Goal: Obtain resource: Obtain resource

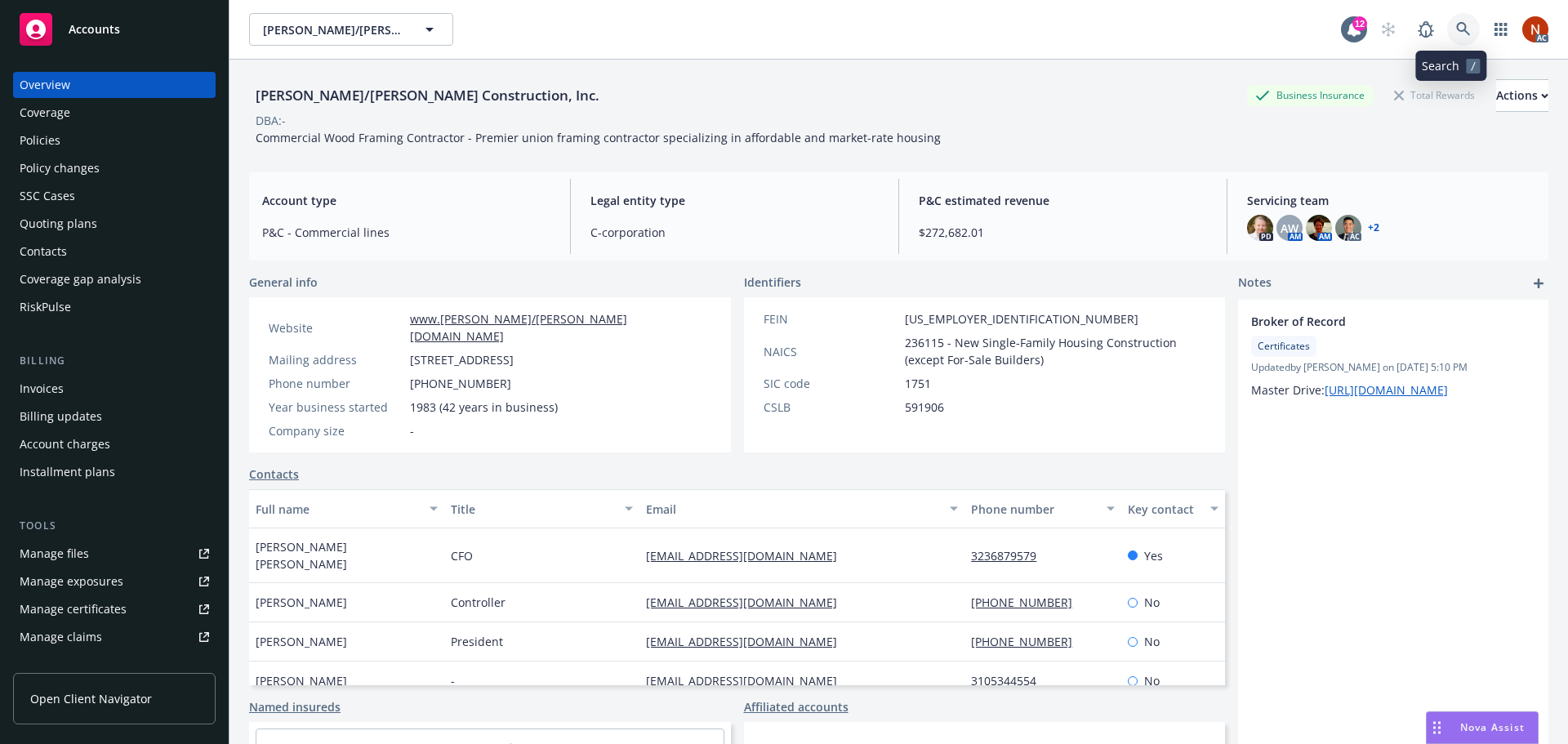
click at [1458, 37] on link at bounding box center [1464, 29] width 32 height 32
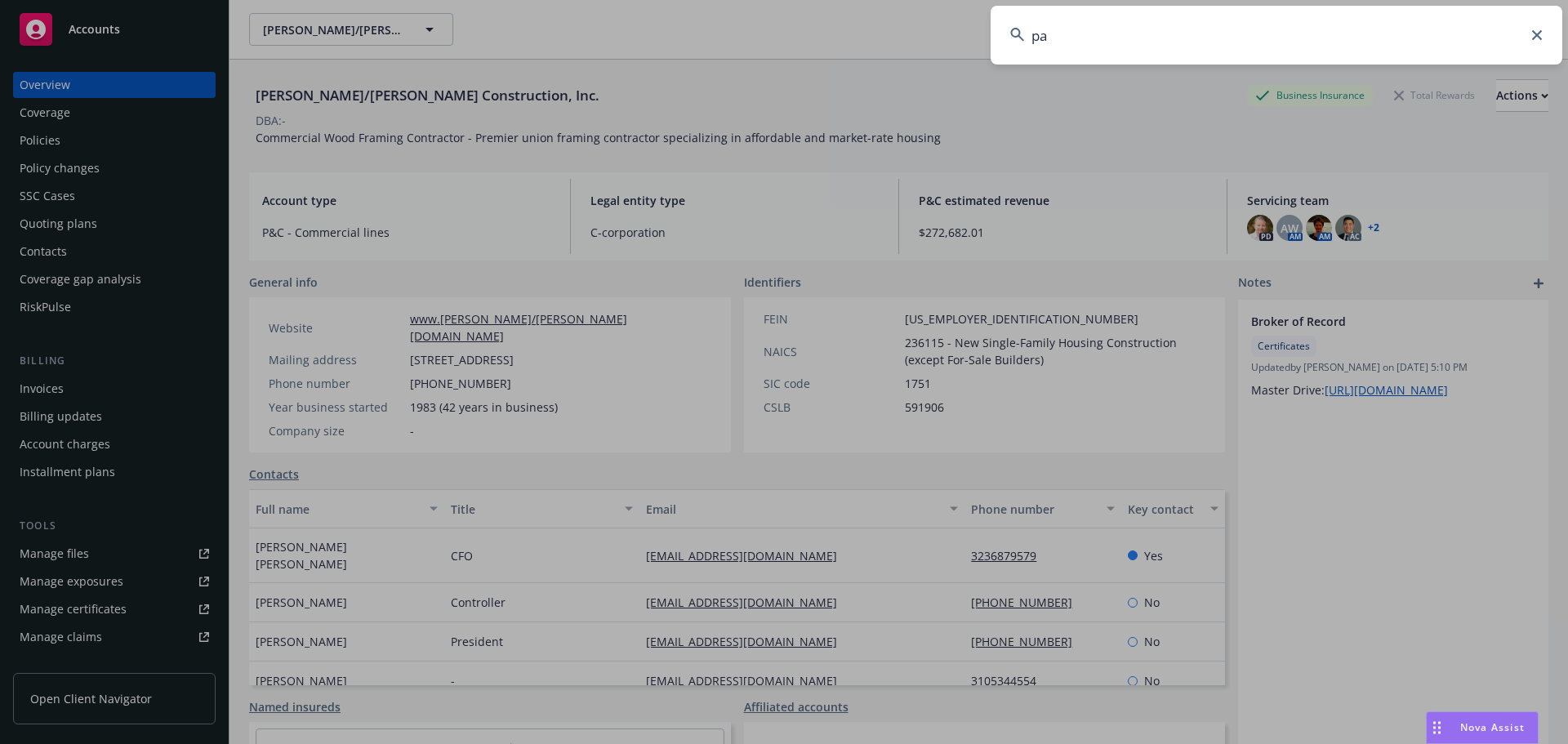
type input "p"
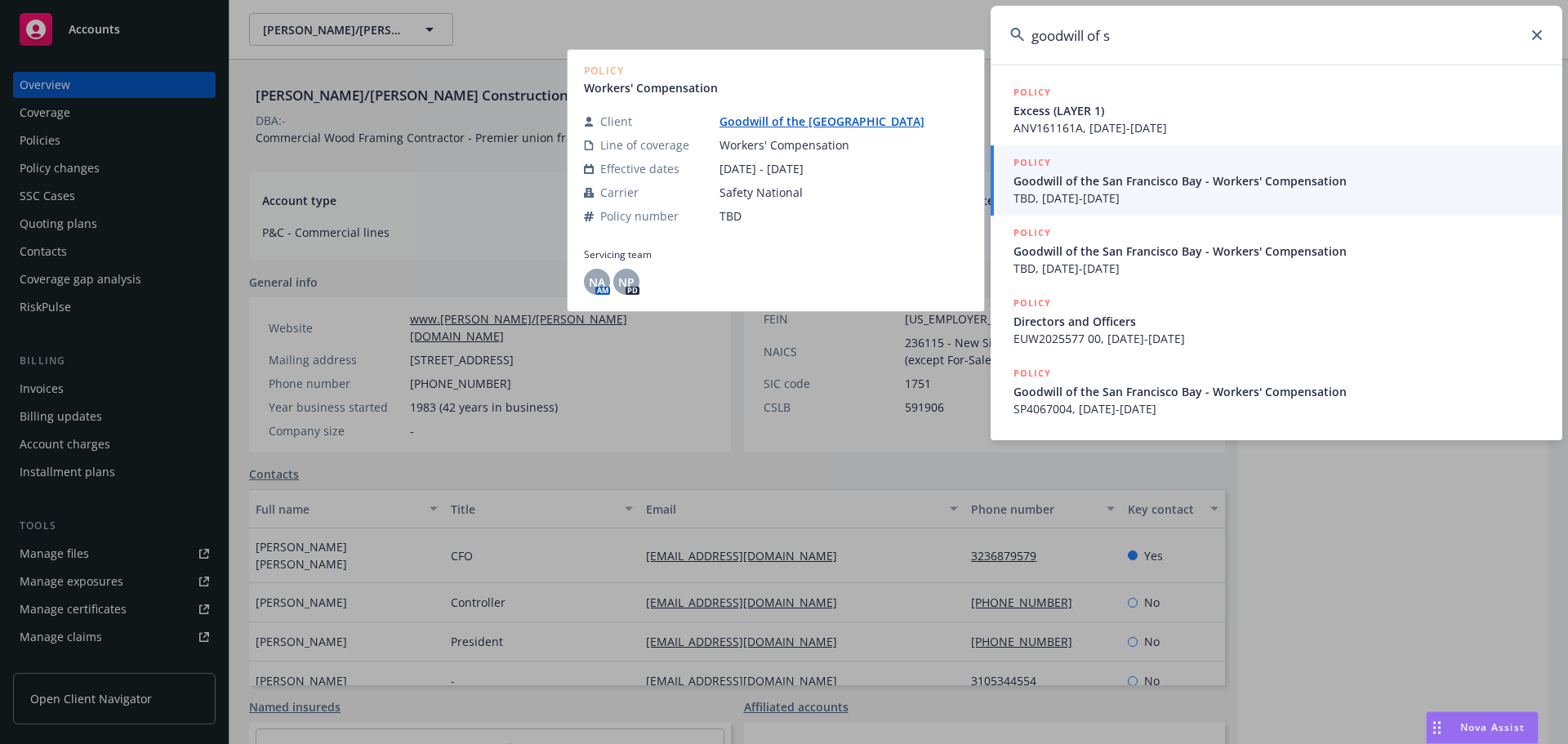
type input "goodwill of s"
click at [1145, 194] on span "TBD, 06/01/2015-06/01/2016" at bounding box center [1278, 198] width 529 height 17
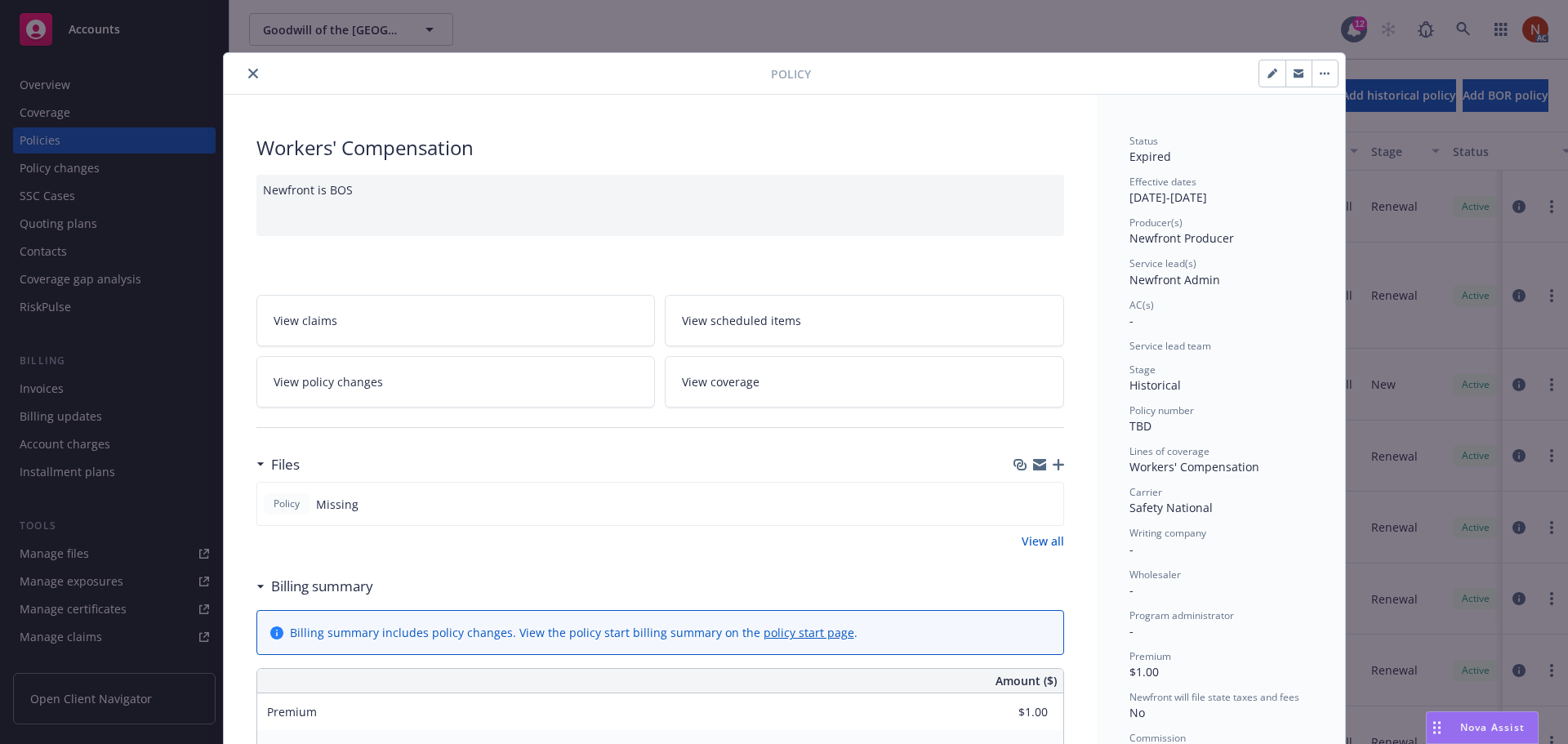
click at [248, 70] on icon "close" at bounding box center [253, 74] width 10 height 10
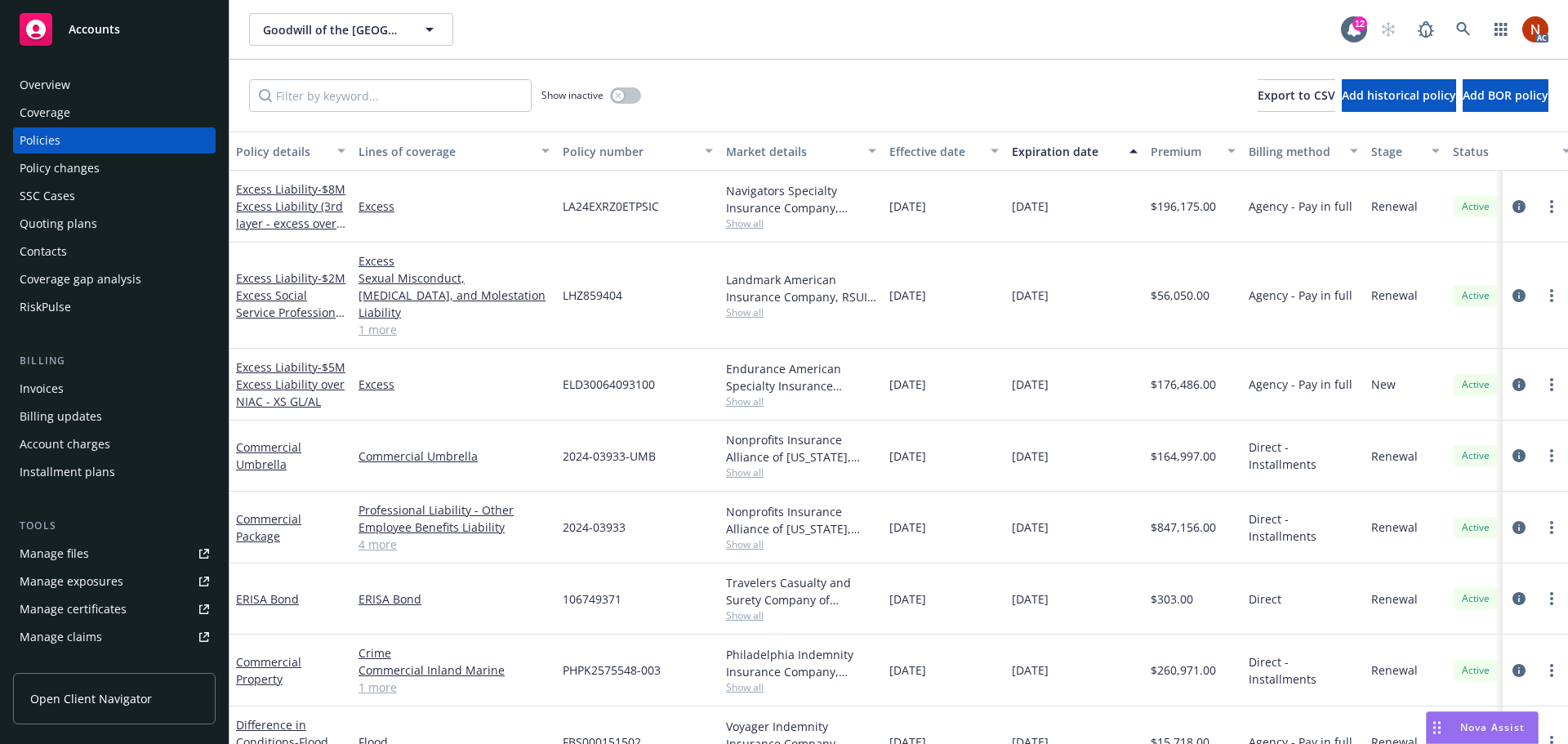
click at [48, 78] on div "Overview" at bounding box center [45, 85] width 51 height 26
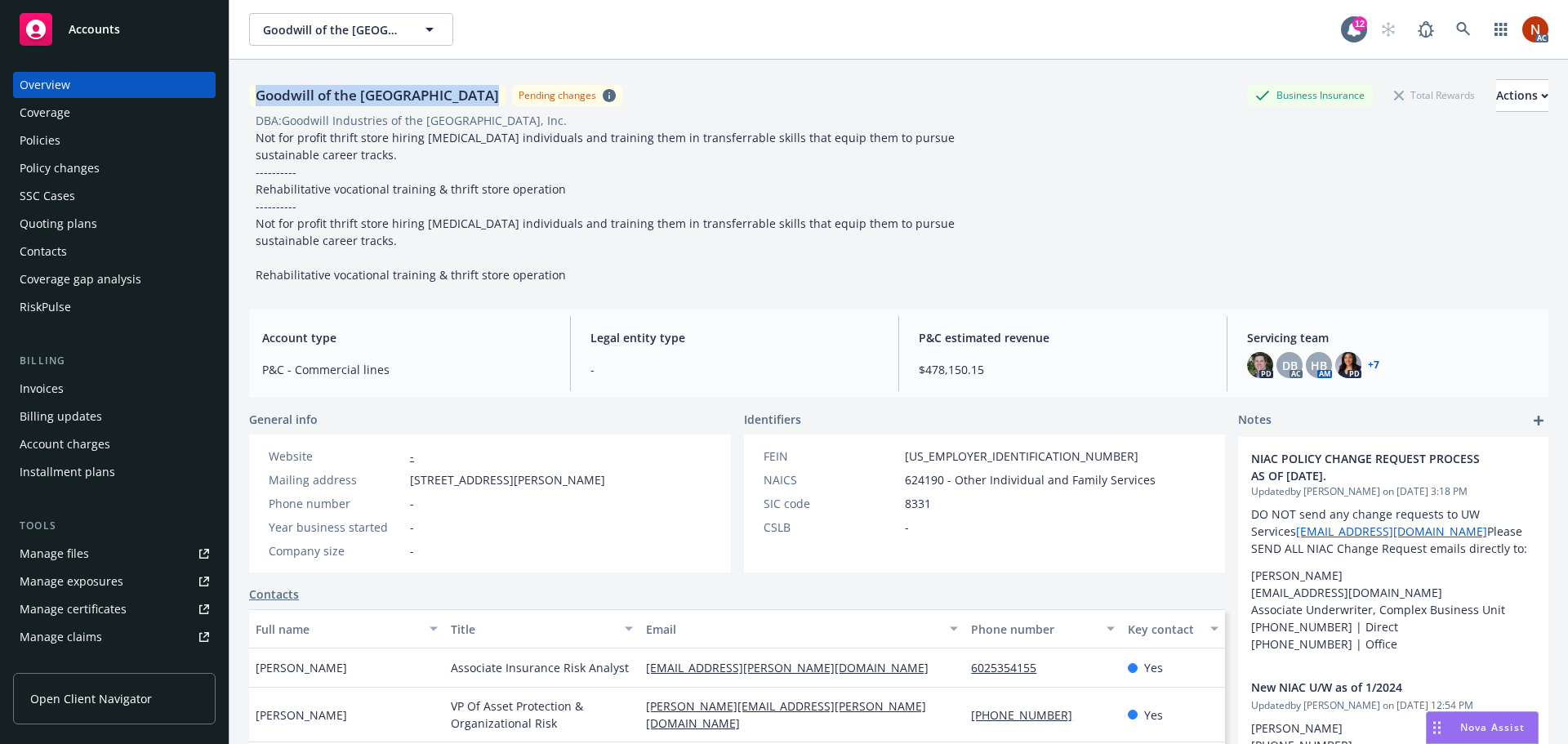
drag, startPoint x: 481, startPoint y: 95, endPoint x: 245, endPoint y: 94, distance: 236.0
click at [245, 94] on div "Goodwill of the San Francisco Bay Pending changes Business Insurance Total Rewa…" at bounding box center [899, 431] width 1339 height 744
copy div "Goodwill of the [GEOGRAPHIC_DATA]"
click at [102, 142] on div "Policies" at bounding box center [114, 140] width 189 height 26
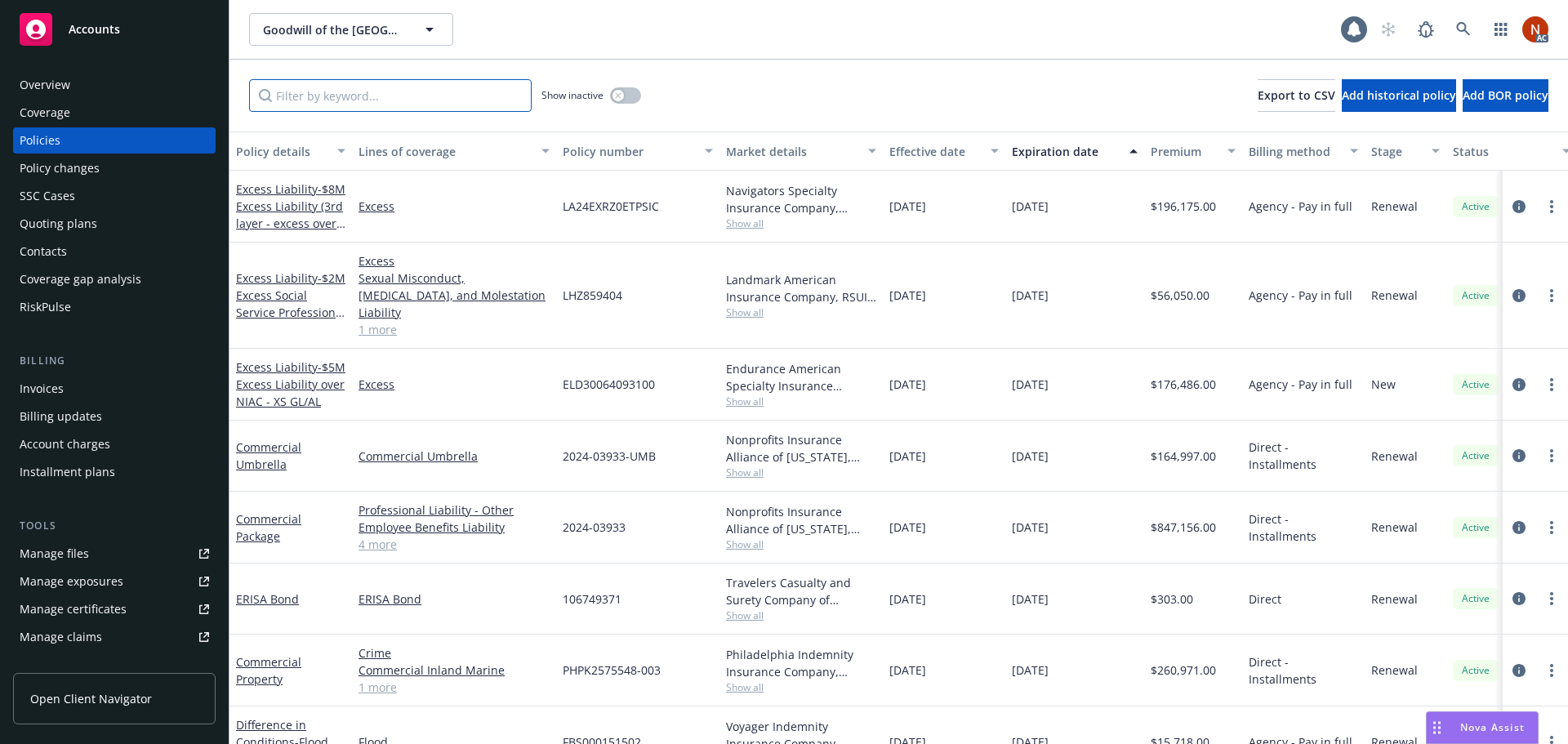
click at [384, 97] on input "Filter by keyword..." at bounding box center [390, 95] width 283 height 32
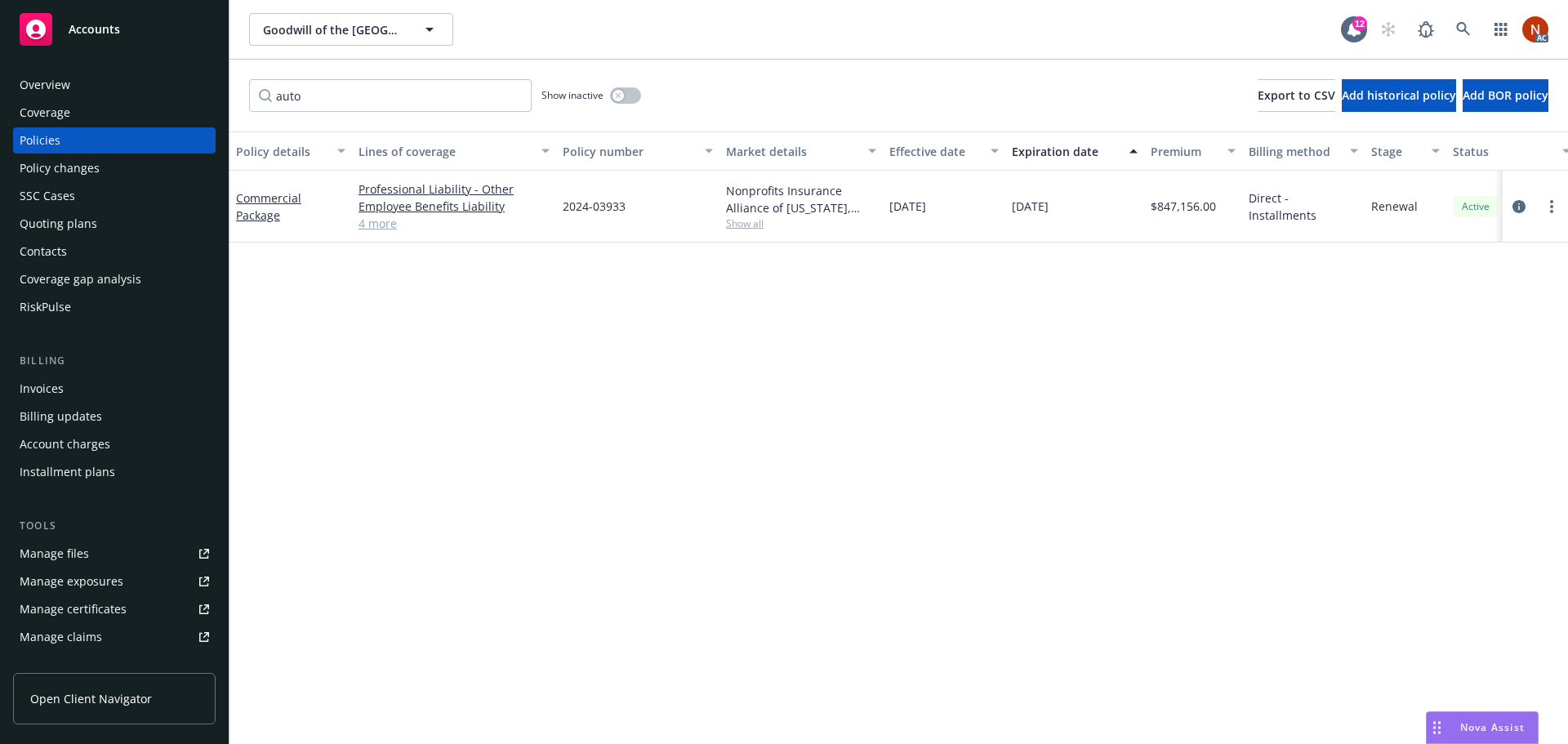
click at [764, 222] on span "Show all" at bounding box center [801, 223] width 150 height 14
click at [96, 556] on link "Manage files" at bounding box center [114, 553] width 202 height 26
click at [629, 91] on button "button" at bounding box center [625, 95] width 31 height 16
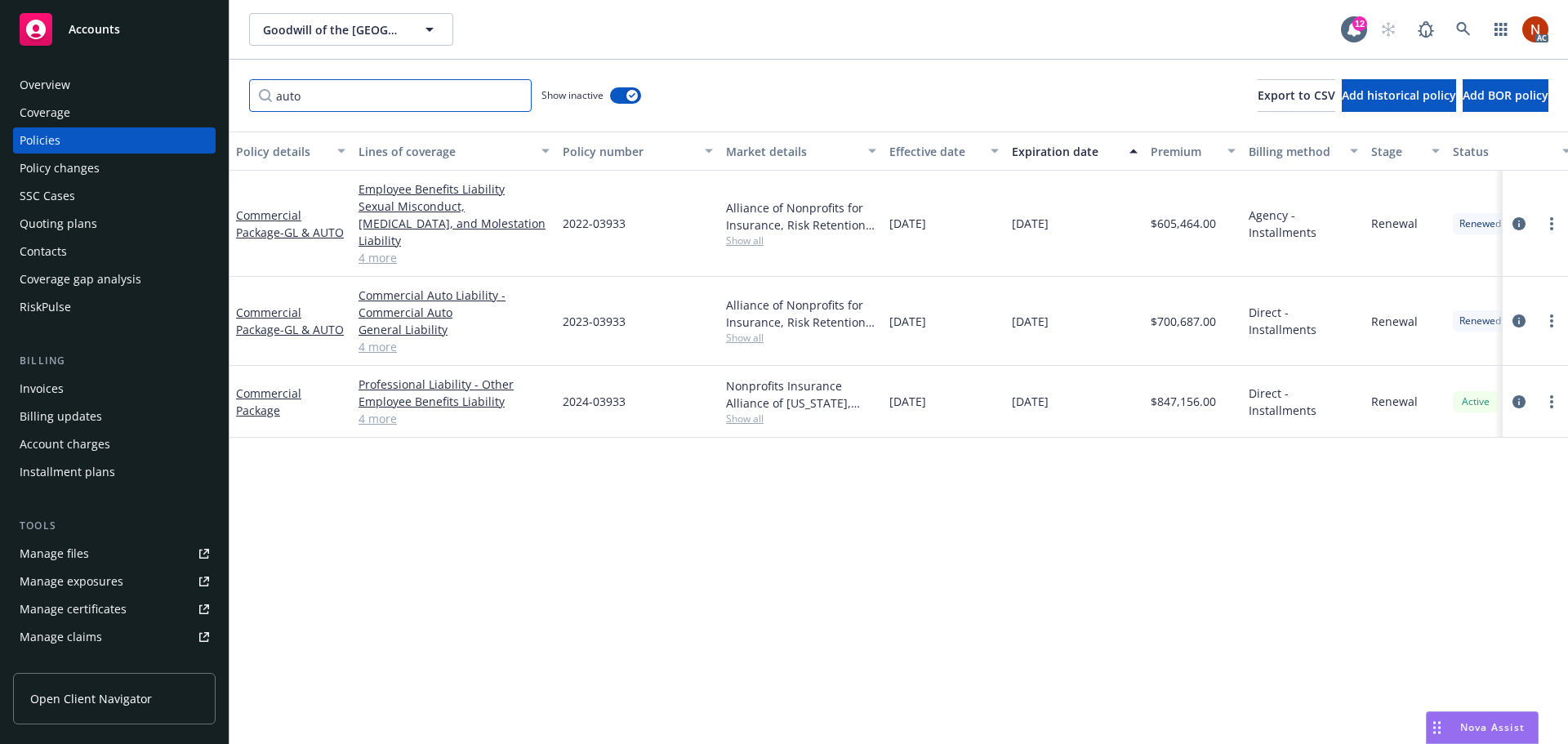
drag, startPoint x: 228, startPoint y: 94, endPoint x: 218, endPoint y: 93, distance: 10.0
click at [218, 93] on div "Accounts Overview Coverage Policies Policy changes SSC Cases Quoting plans Cont…" at bounding box center [784, 372] width 1568 height 744
type input "umbrella"
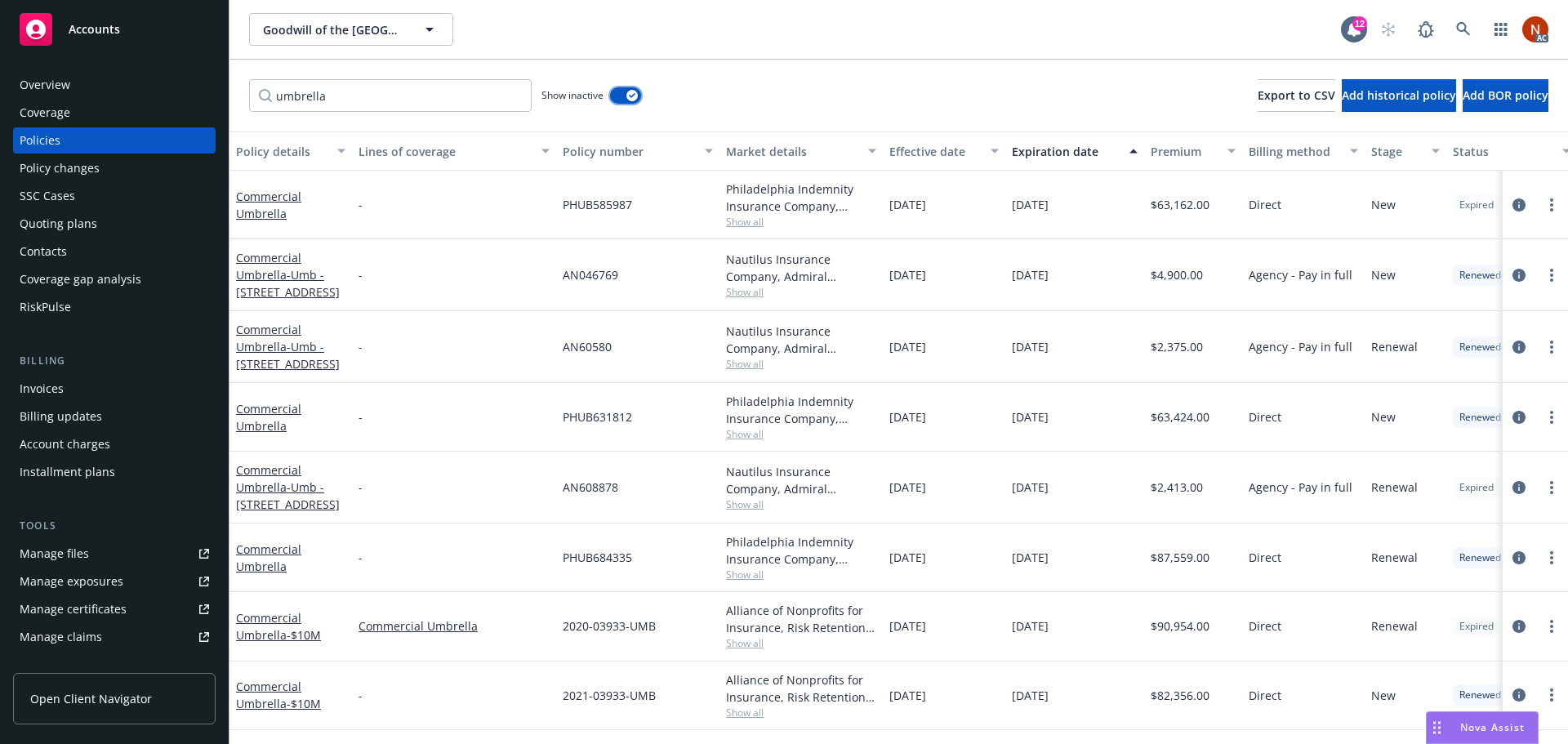
click at [623, 95] on button "button" at bounding box center [625, 95] width 31 height 16
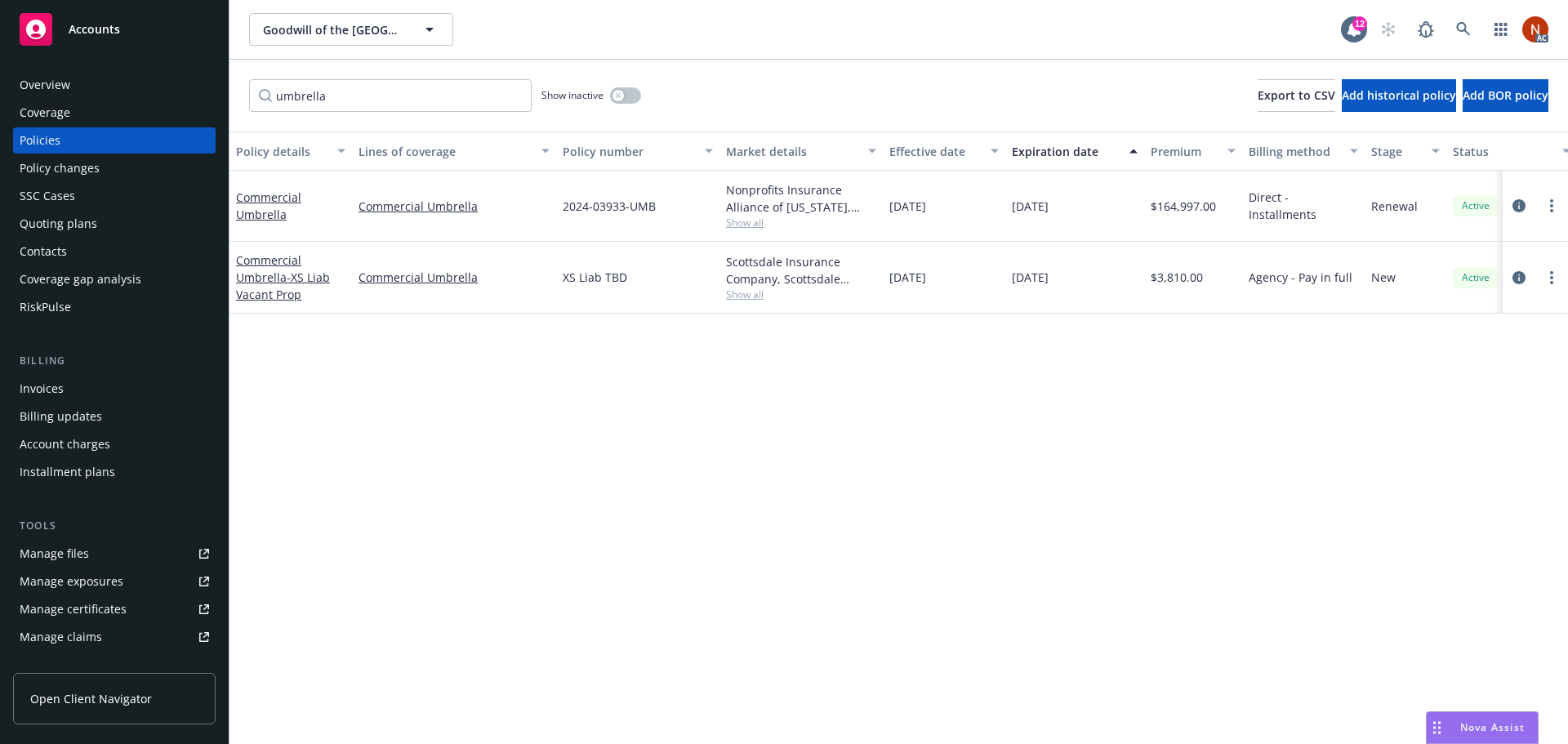
click at [747, 224] on span "Show all" at bounding box center [801, 223] width 150 height 14
click at [1512, 205] on link "circleInformation" at bounding box center [1519, 206] width 20 height 20
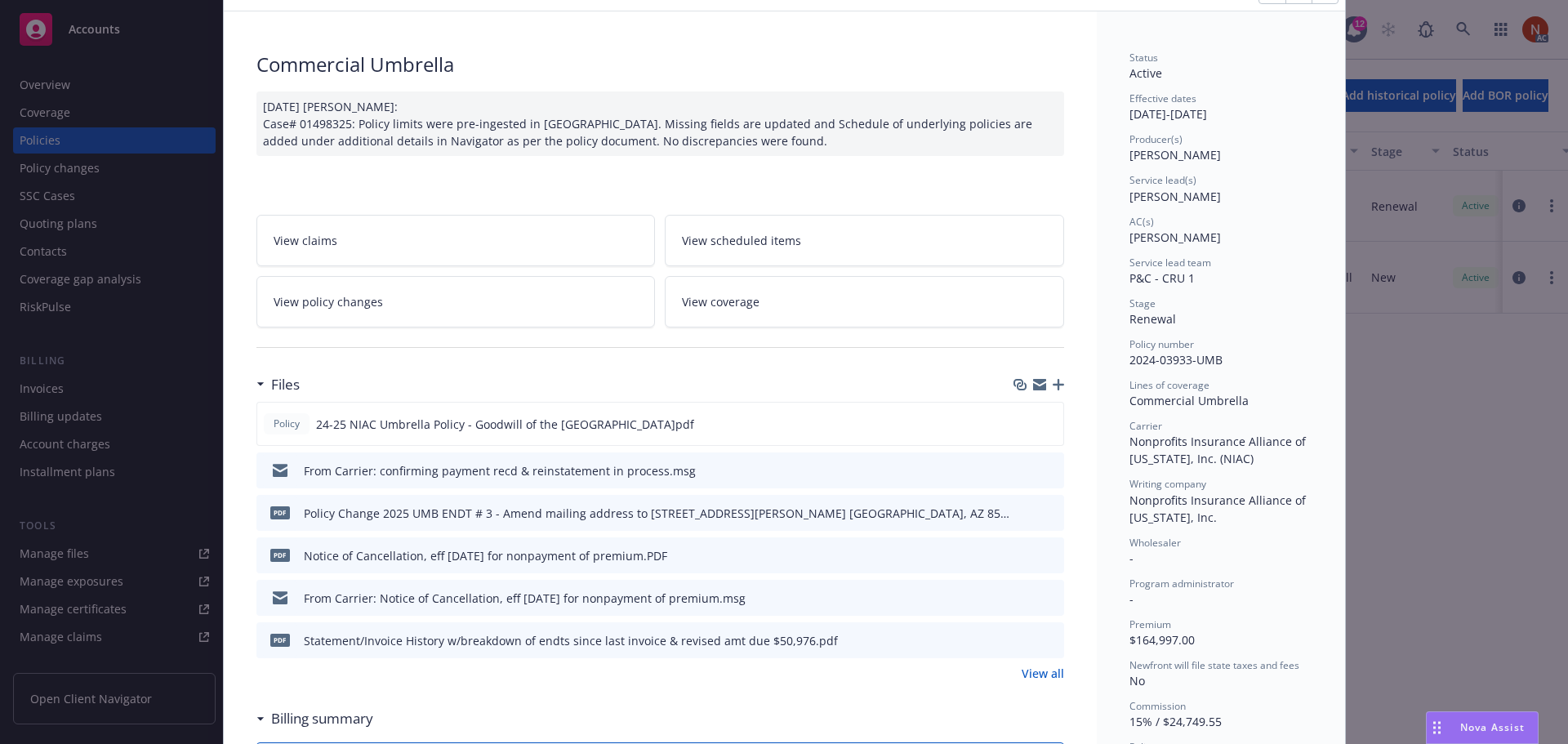
scroll to position [163, 0]
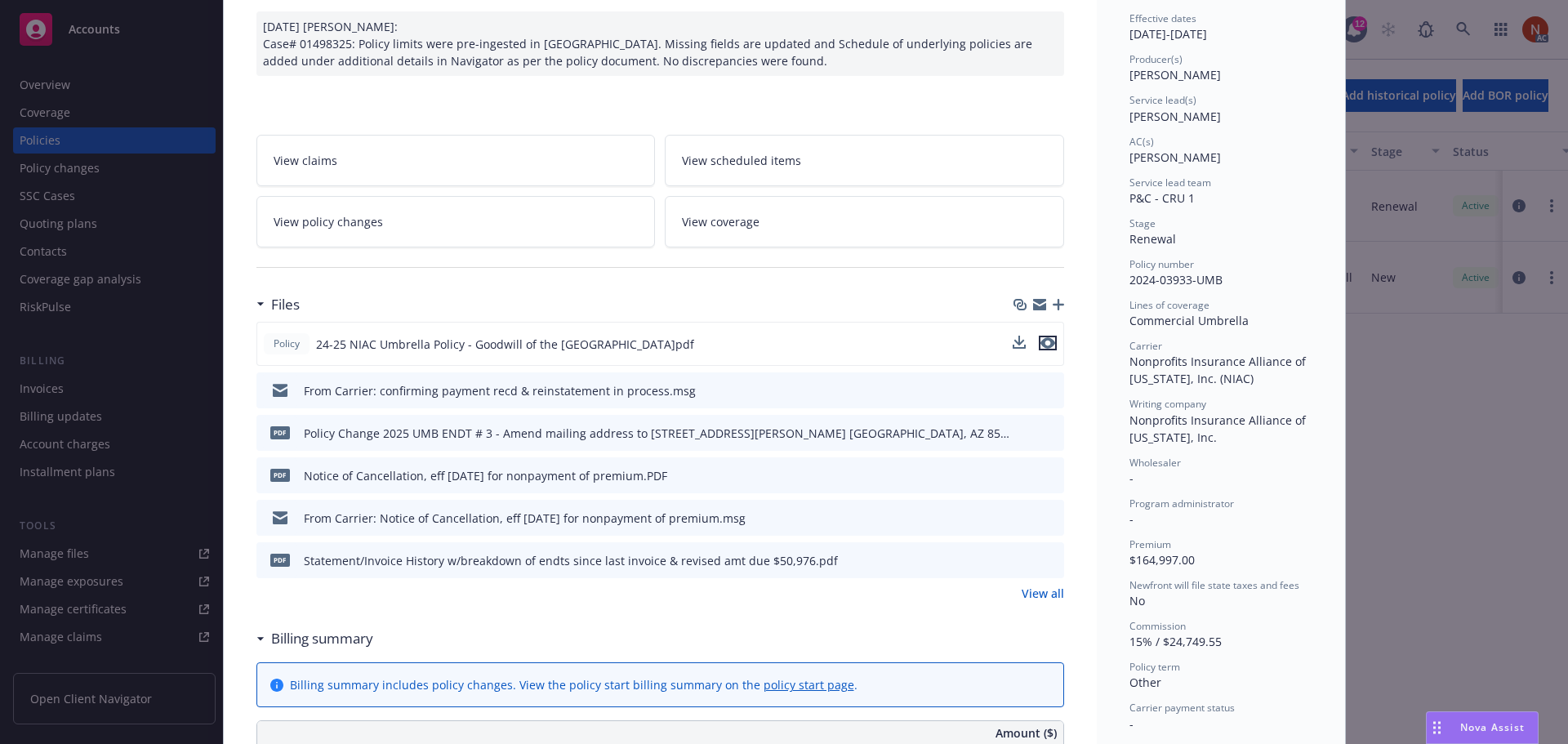
click at [1044, 346] on icon "preview file" at bounding box center [1047, 342] width 14 height 11
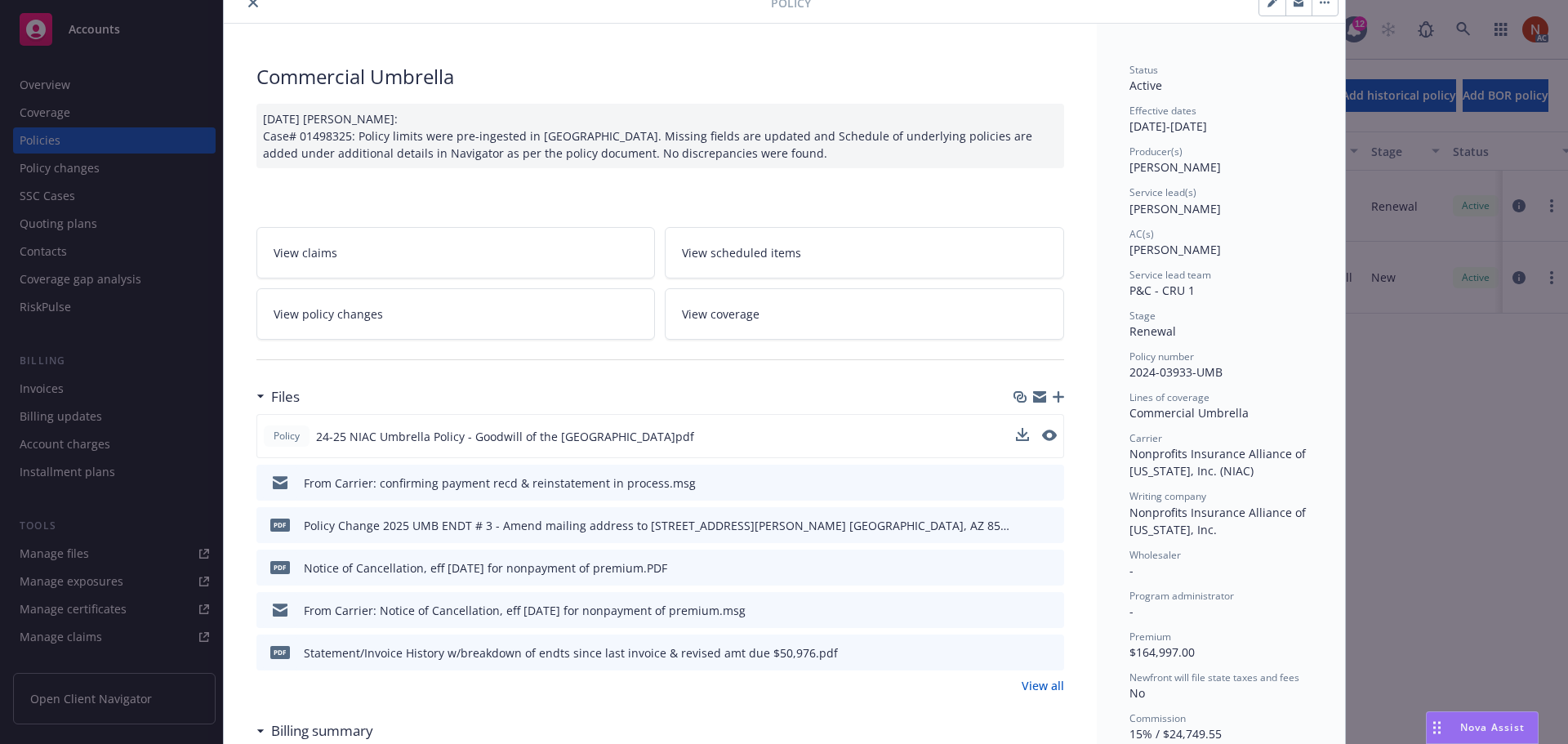
scroll to position [0, 0]
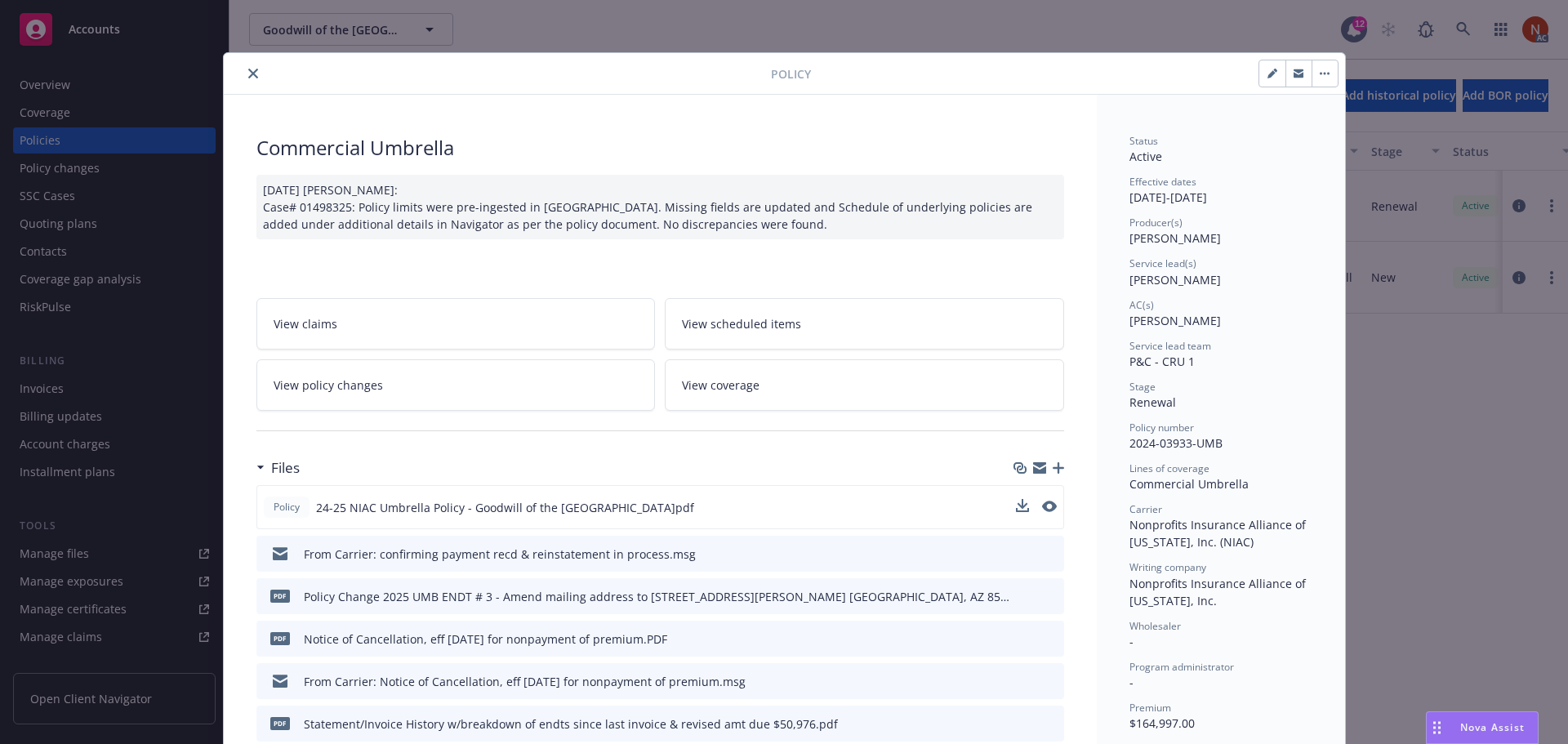
click at [251, 71] on icon "close" at bounding box center [253, 74] width 10 height 10
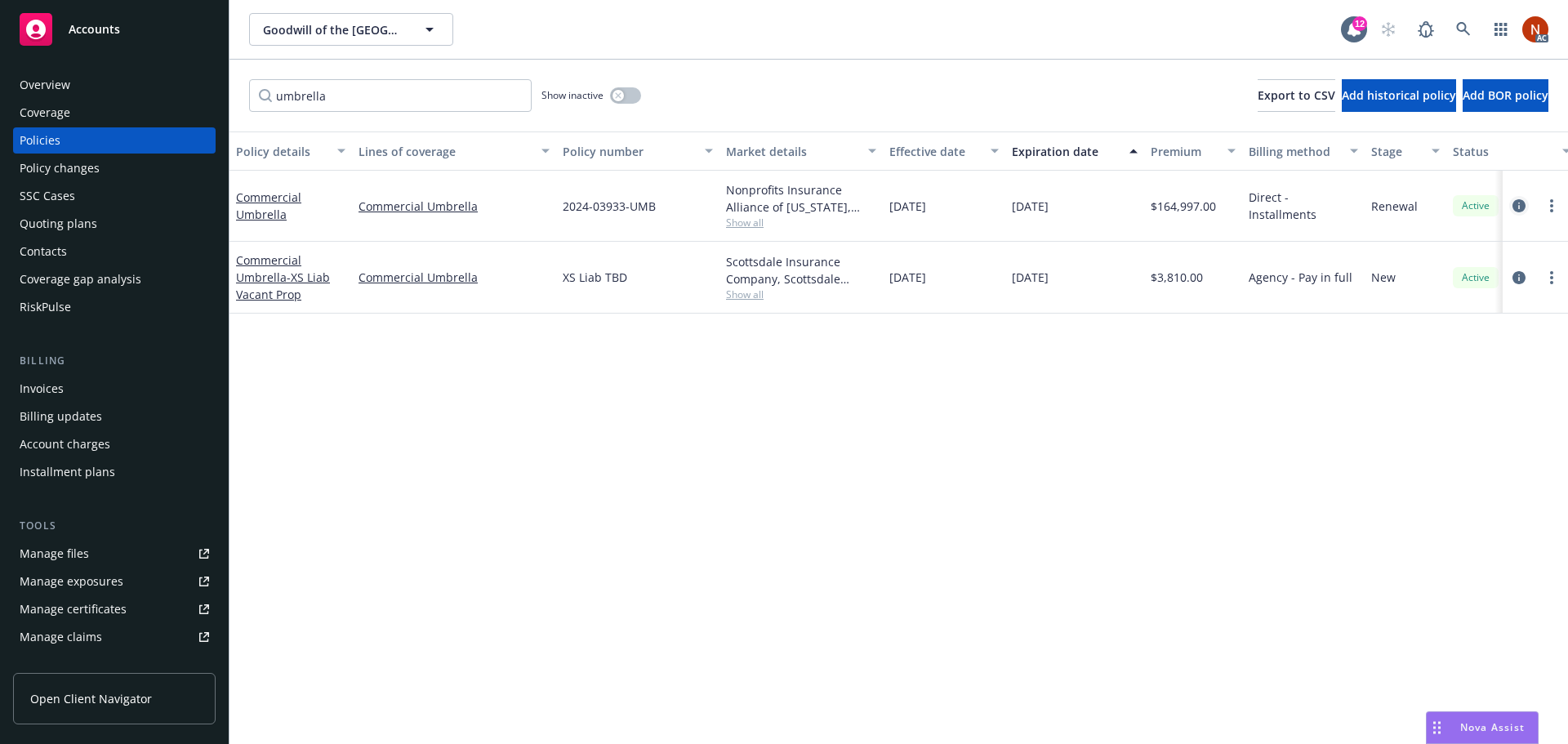
click at [1519, 203] on icon "circleInformation" at bounding box center [1518, 206] width 13 height 13
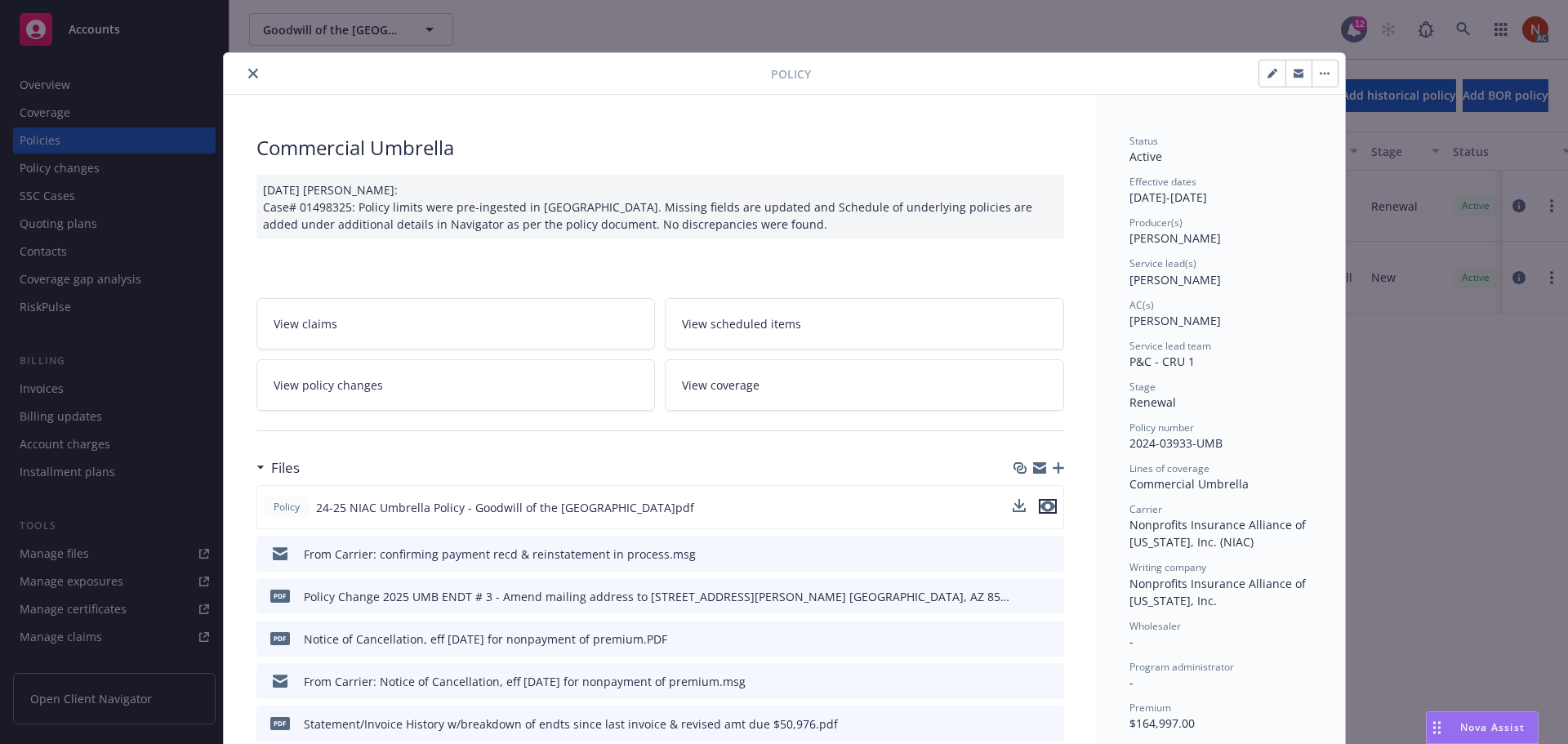
click at [1045, 507] on icon "preview file" at bounding box center [1047, 505] width 14 height 11
click at [248, 72] on icon "close" at bounding box center [253, 74] width 10 height 10
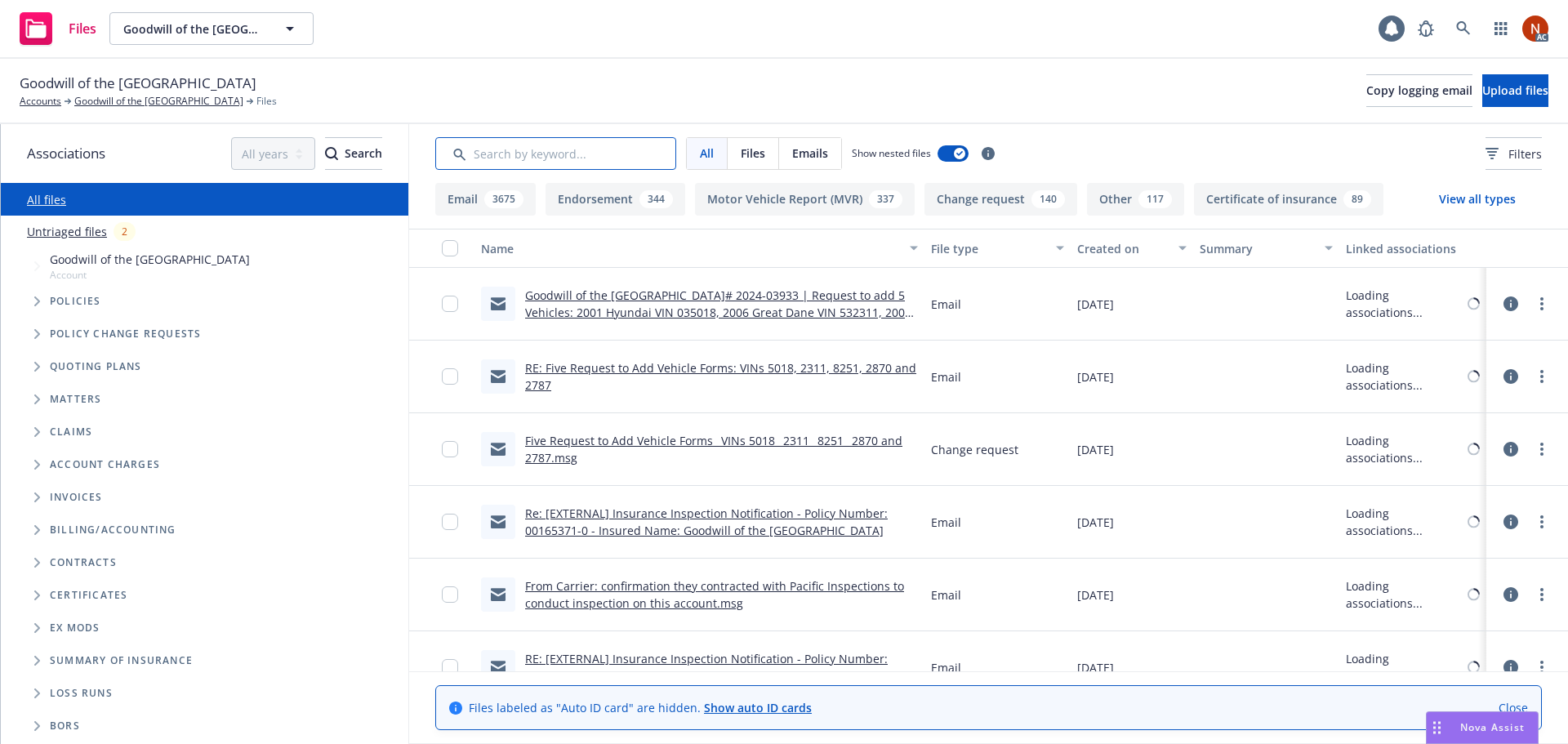
click at [514, 164] on input "Search by keyword..." at bounding box center [556, 154] width 241 height 32
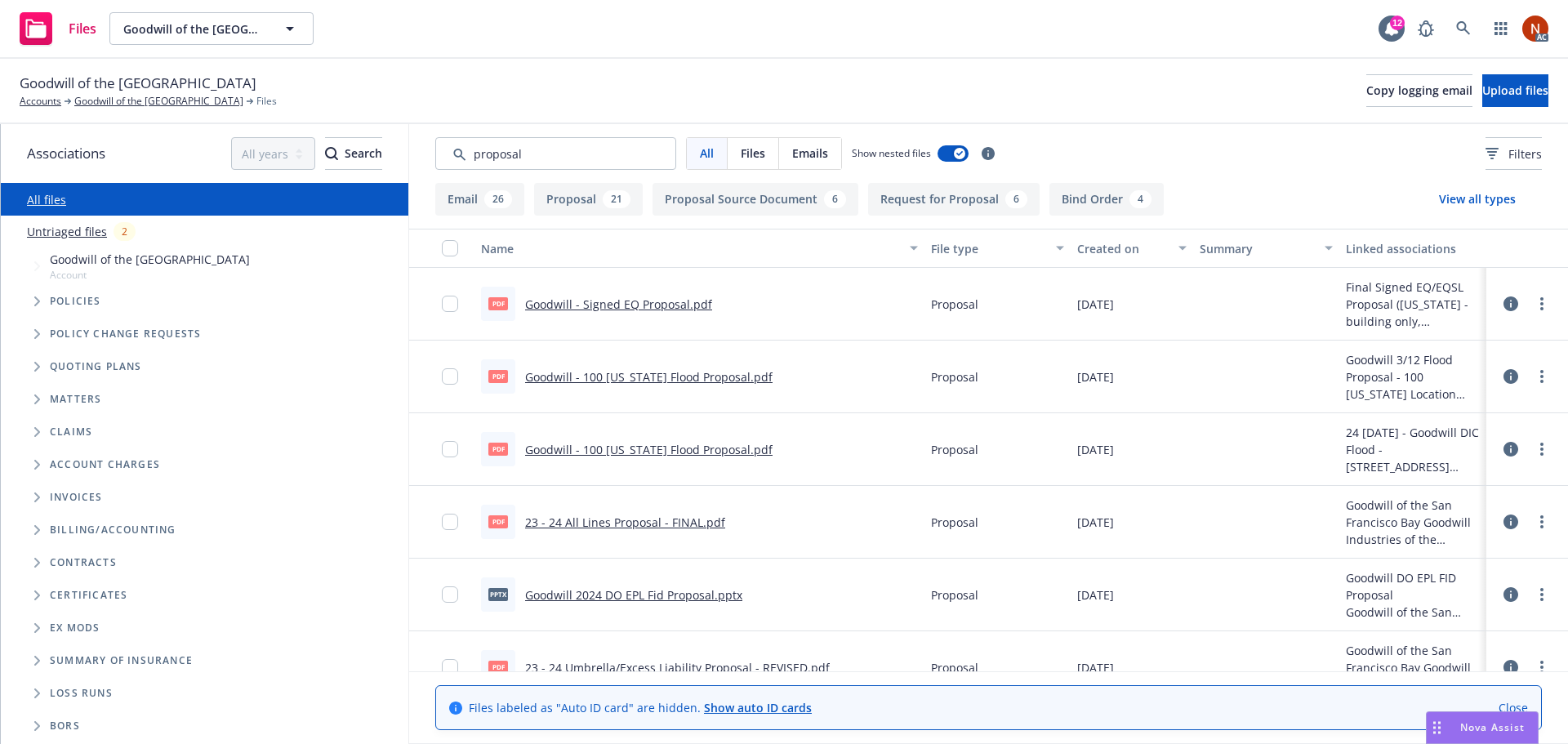
drag, startPoint x: 1113, startPoint y: 250, endPoint x: 1103, endPoint y: 250, distance: 10.0
click at [1112, 250] on div "Created on" at bounding box center [1123, 249] width 92 height 17
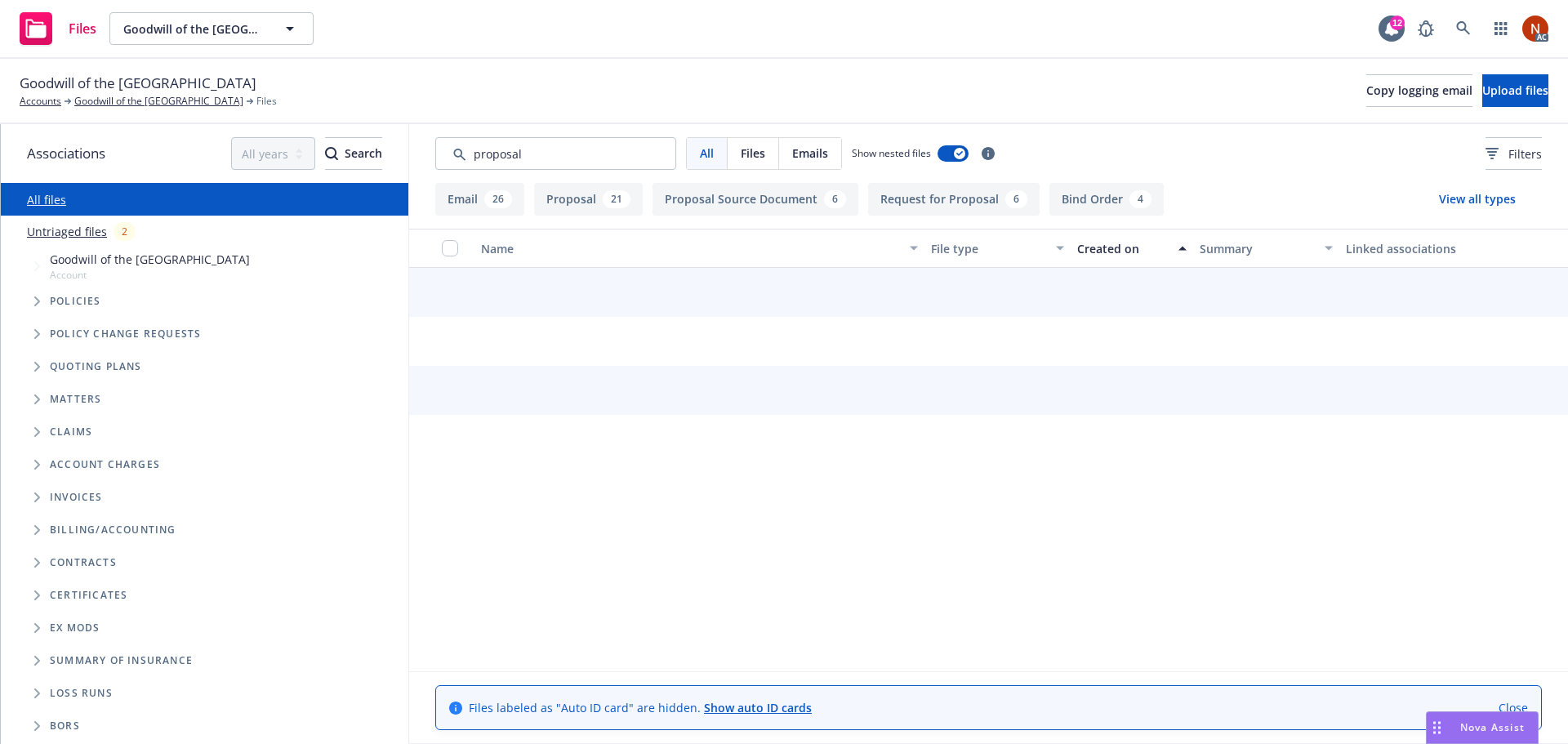
click at [1098, 250] on div "Created on" at bounding box center [1123, 249] width 92 height 17
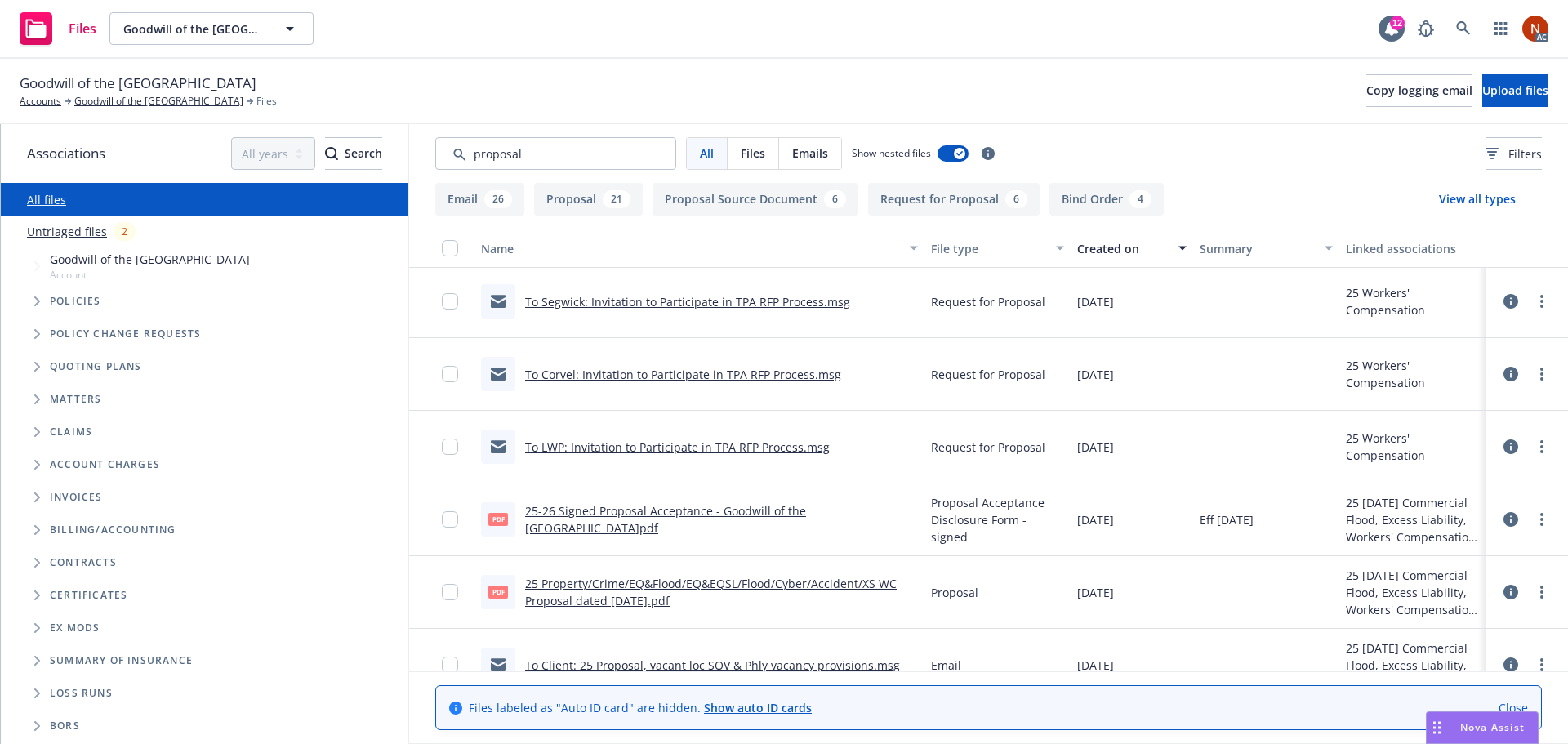
scroll to position [245, 0]
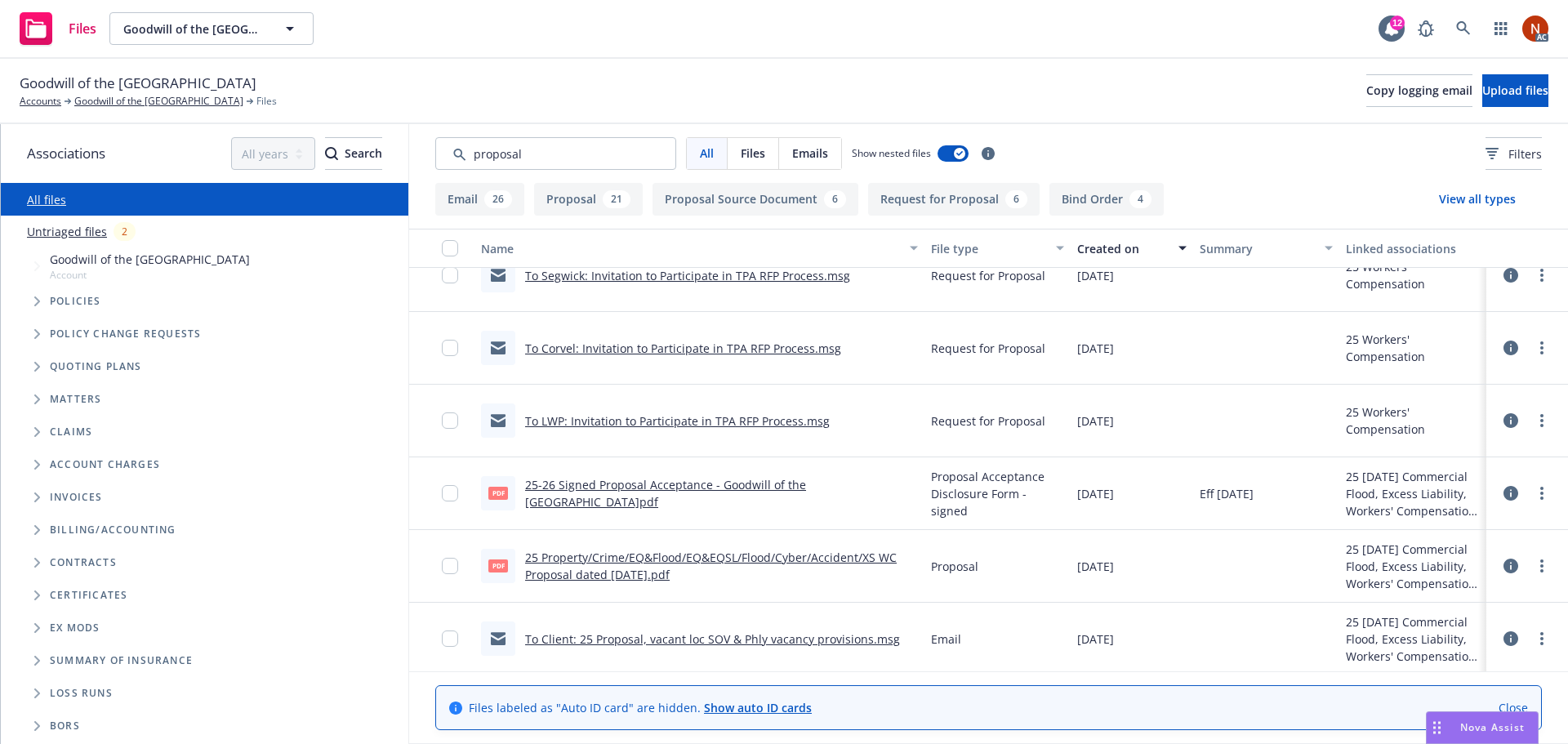
click at [795, 487] on link "25-26 Signed Proposal Acceptance - Goodwill of the [GEOGRAPHIC_DATA]pdf" at bounding box center [665, 493] width 281 height 32
drag, startPoint x: 531, startPoint y: 150, endPoint x: 351, endPoint y: 133, distance: 180.8
click at [351, 133] on div "Associations All years 2027 2026 2025 2024 2023 2022 2021 2020 2019 2018 2017 2…" at bounding box center [784, 434] width 1567 height 620
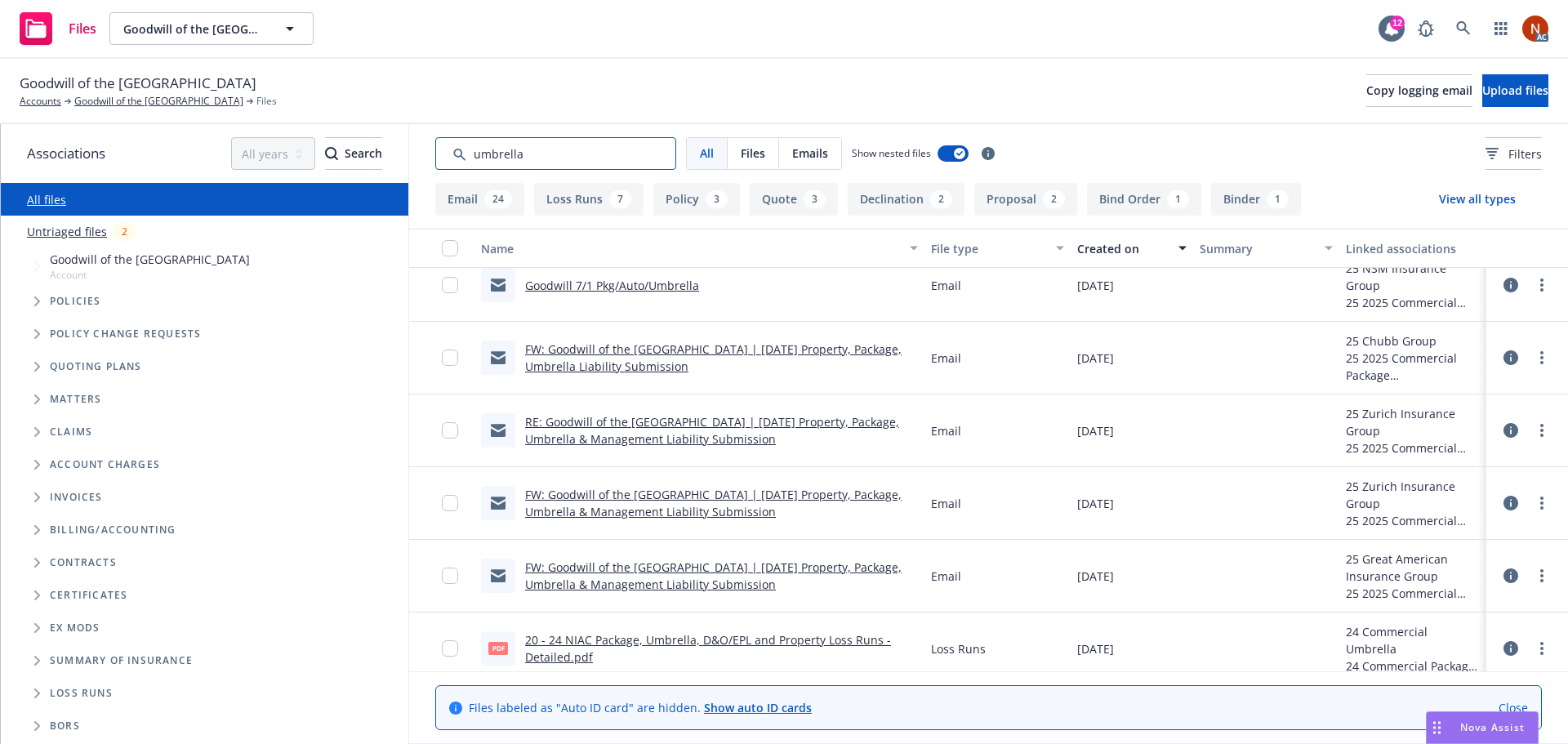
scroll to position [0, 0]
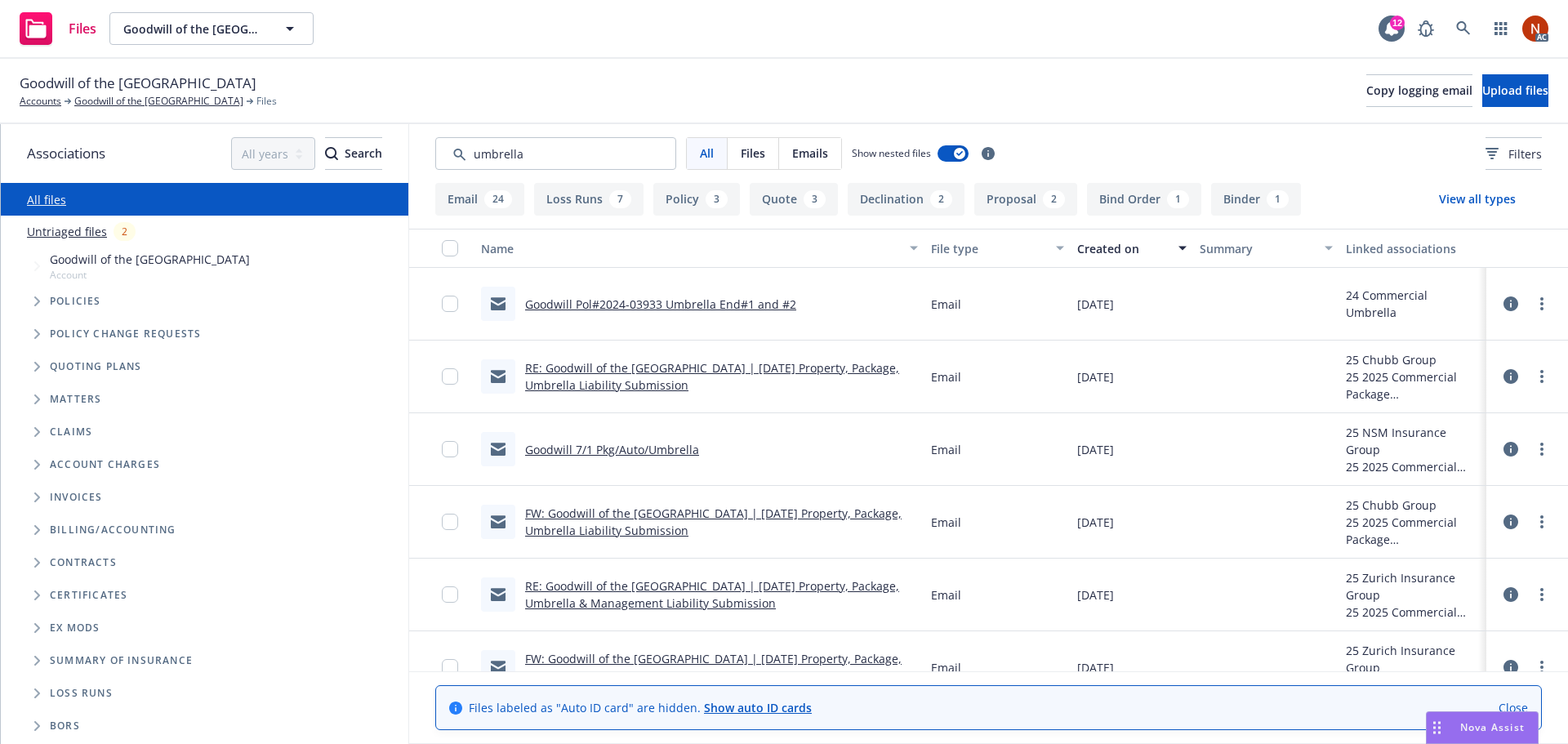
click at [680, 451] on link "Goodwill 7/1 Pkg/Auto/Umbrella" at bounding box center [612, 449] width 174 height 15
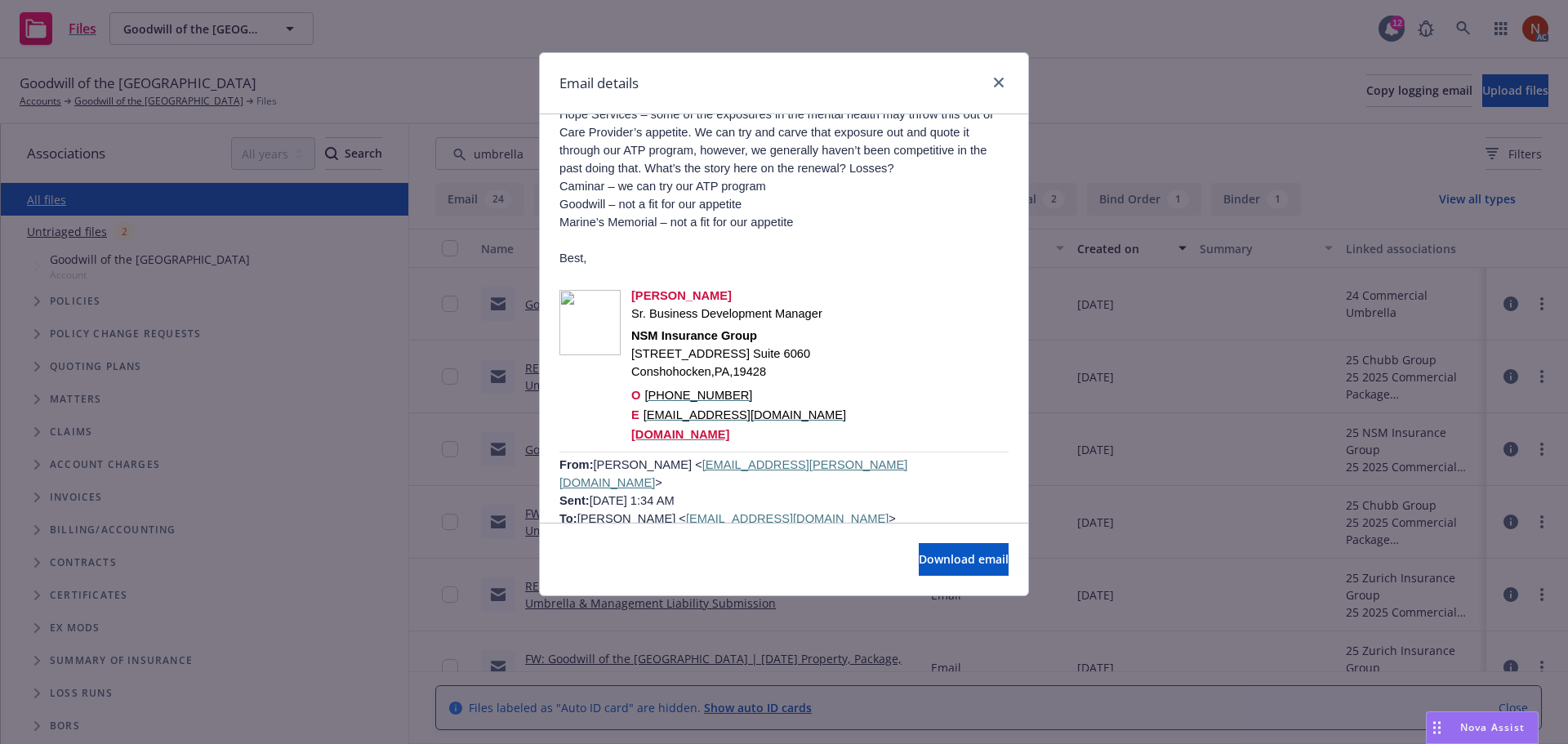
scroll to position [1225, 0]
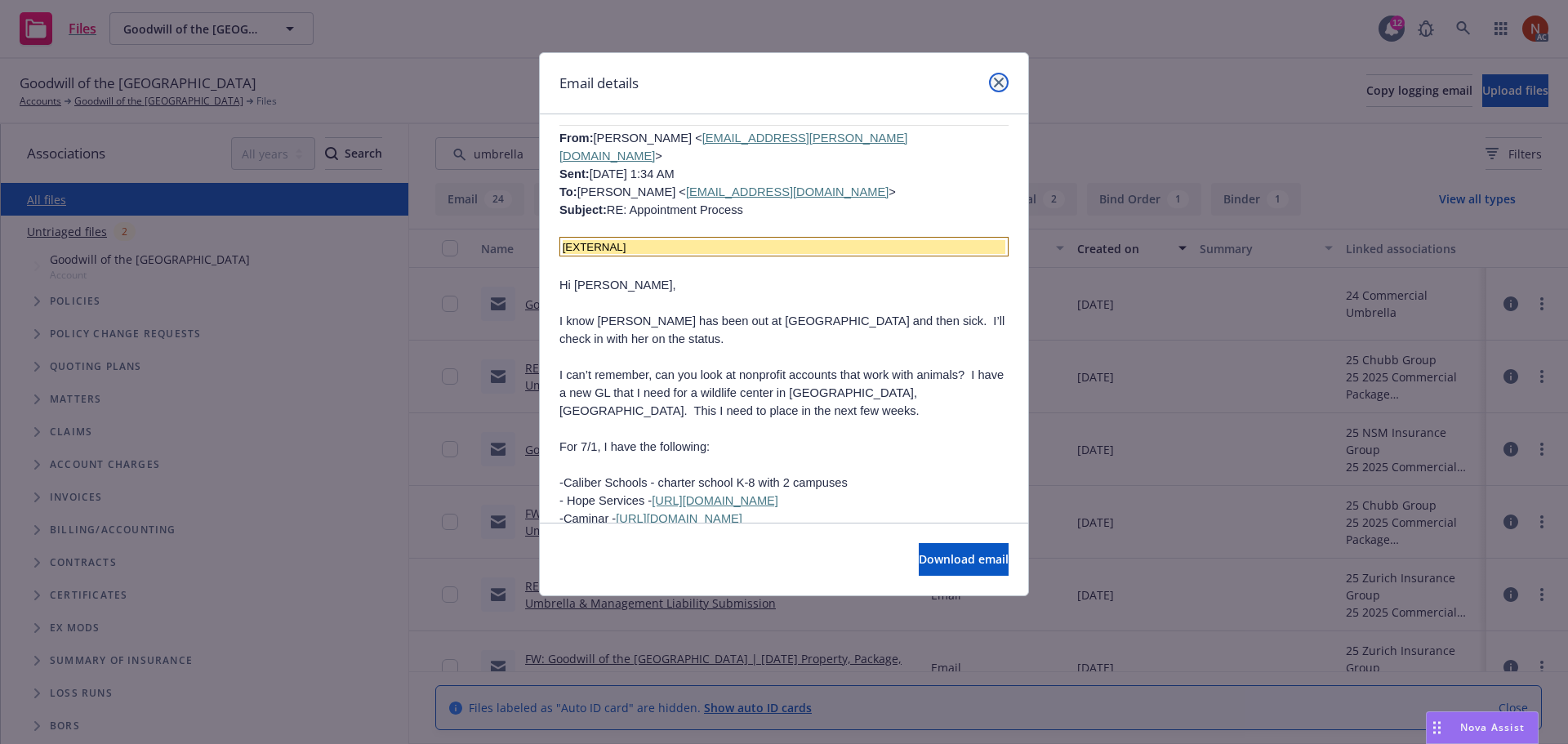
click at [998, 82] on icon "close" at bounding box center [999, 82] width 10 height 10
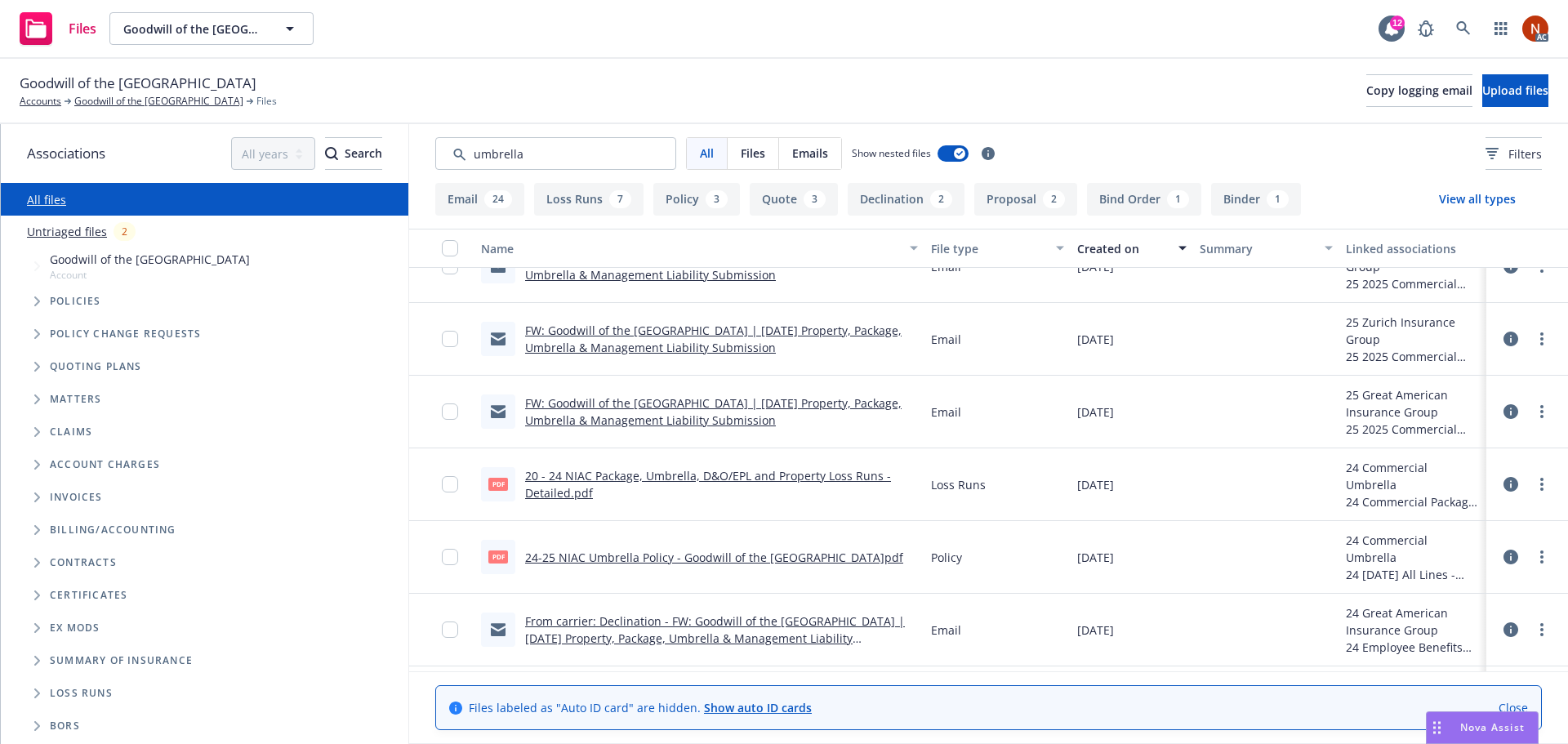
scroll to position [327, 0]
click at [778, 477] on link "20 - 24 NIAC Package, Umbrella, D&O/EPL and Property Loss Runs - Detailed.pdf" at bounding box center [708, 483] width 366 height 32
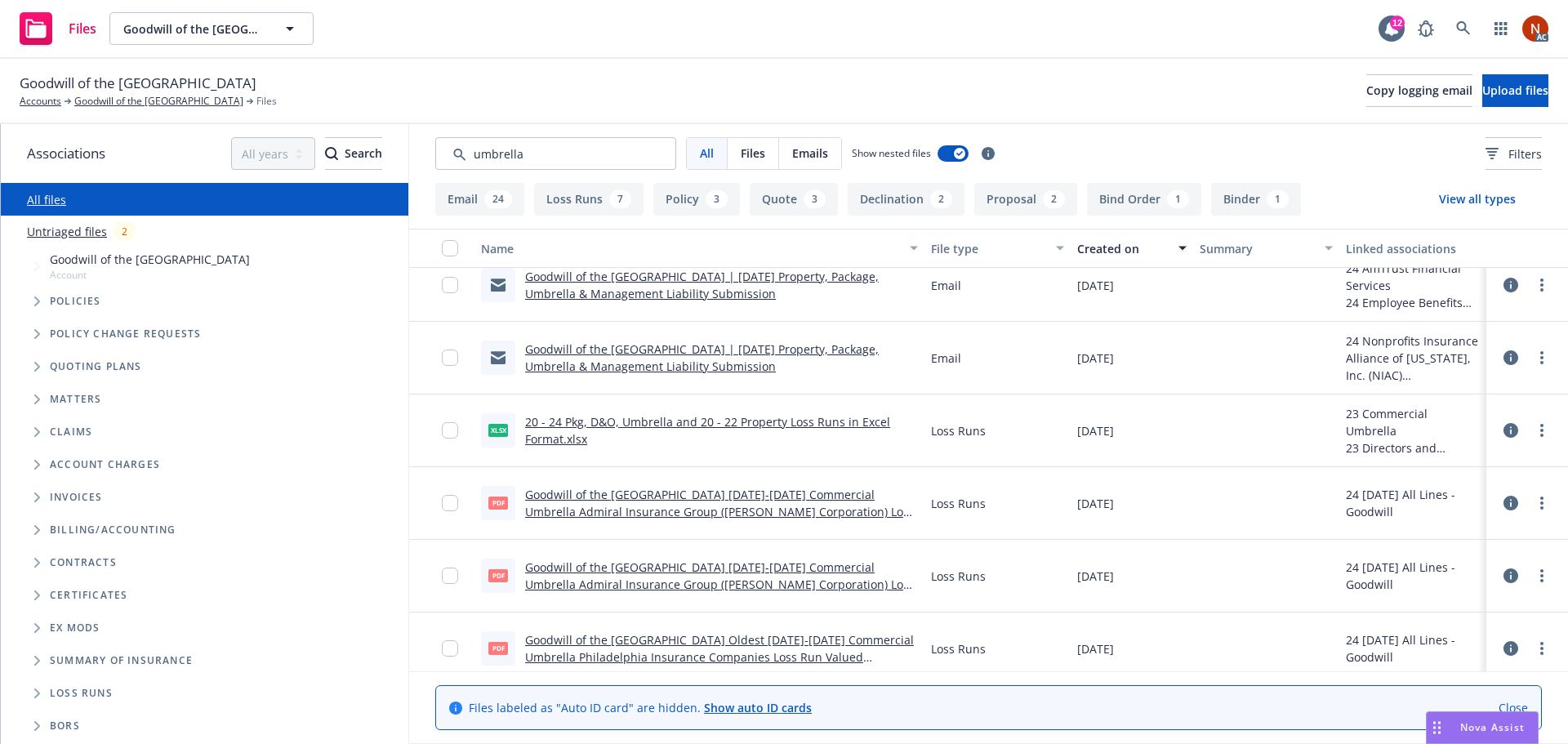
scroll to position [1633, 0]
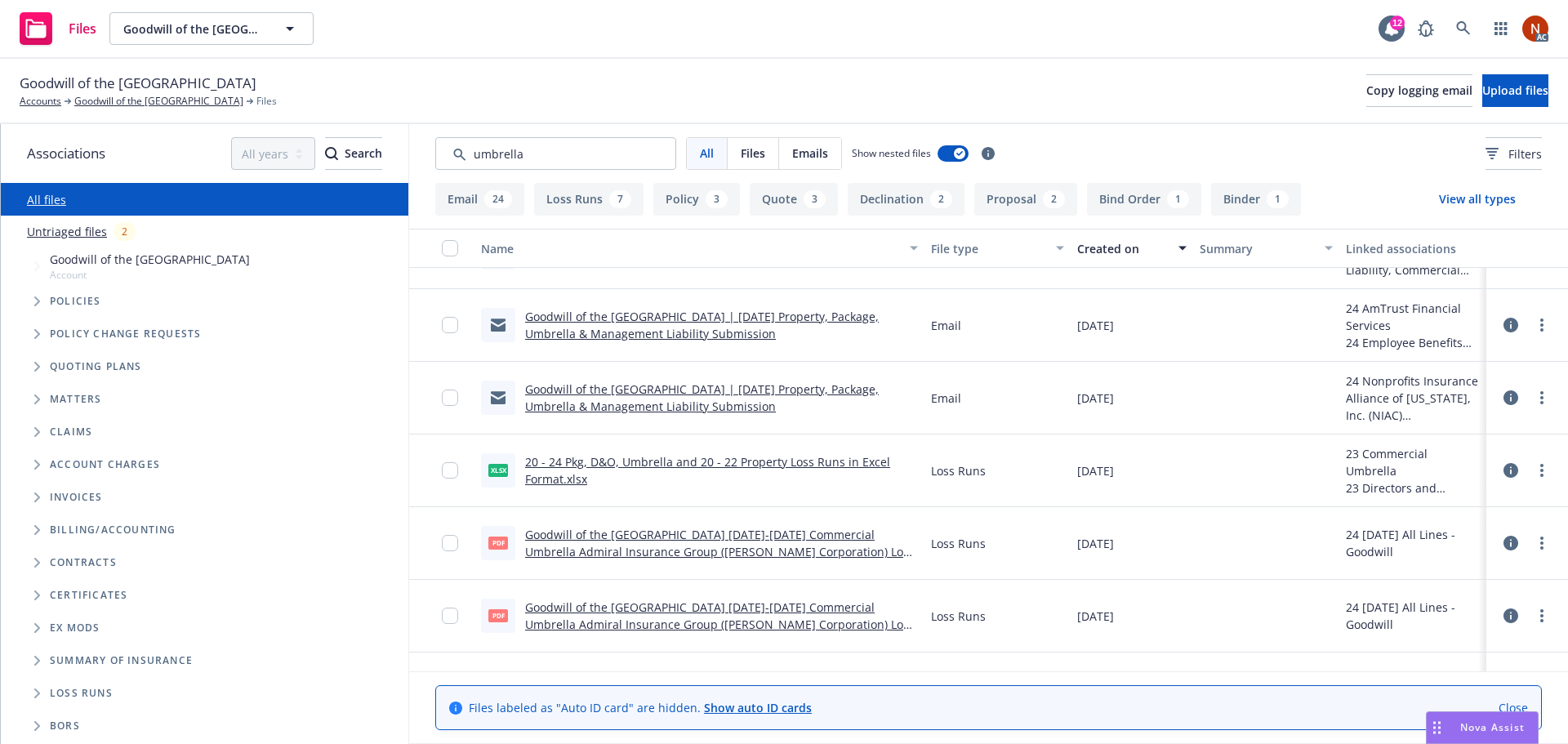
click at [835, 551] on link "Goodwill of the [GEOGRAPHIC_DATA] [DATE]-[DATE] Commercial Umbrella Admiral Ins…" at bounding box center [719, 551] width 390 height 50
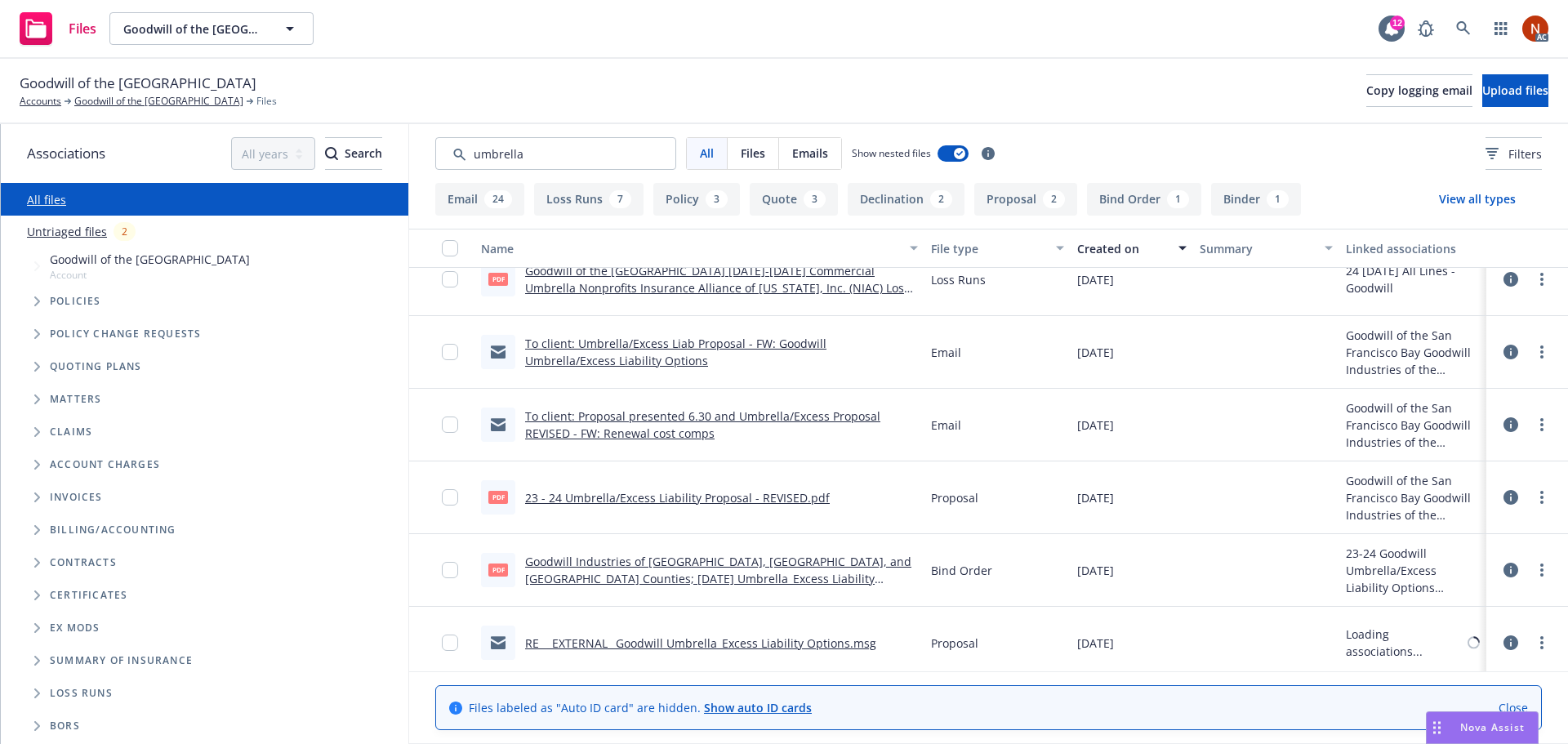
scroll to position [2123, 0]
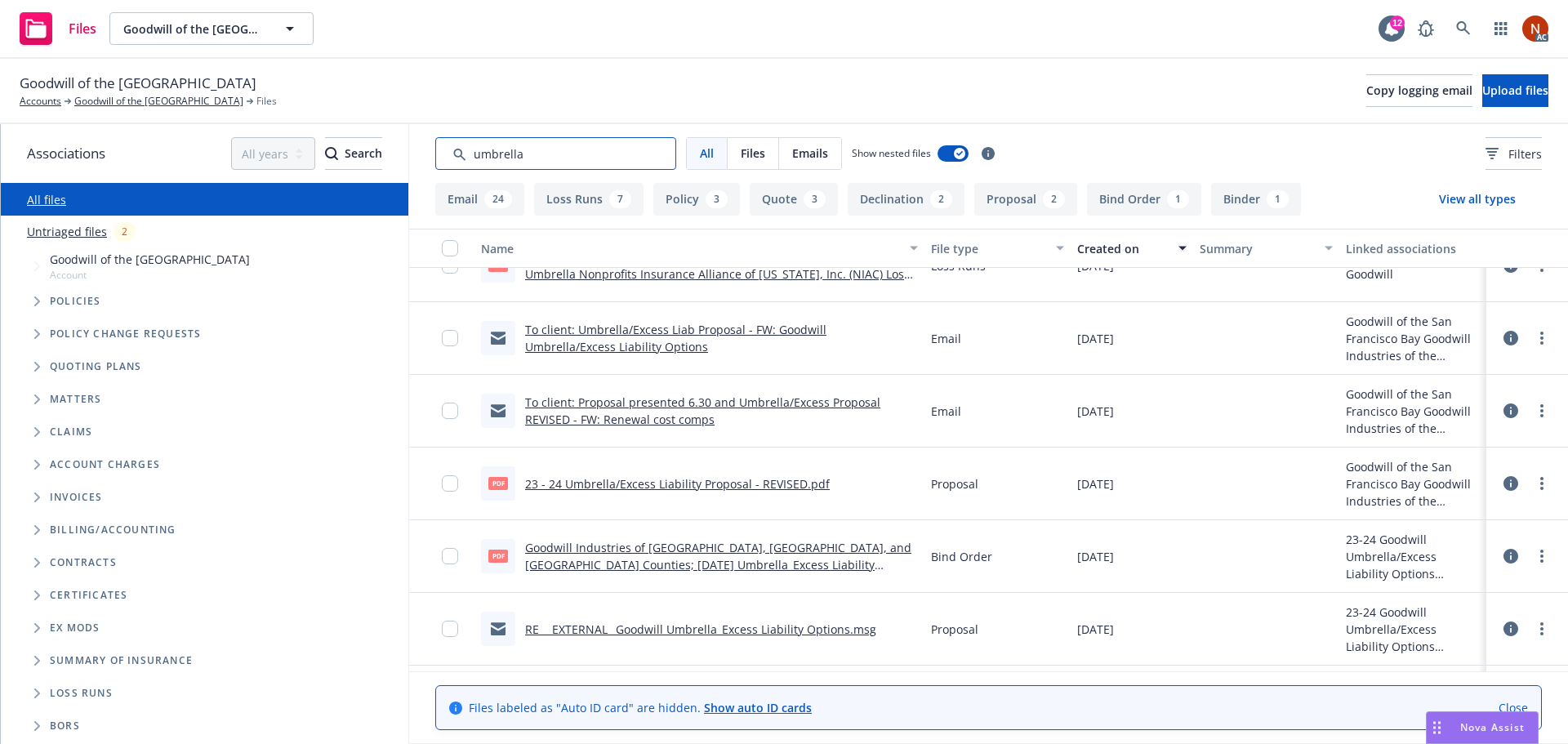
drag, startPoint x: 546, startPoint y: 147, endPoint x: 382, endPoint y: 133, distance: 164.6
click at [382, 134] on div "Associations All years 2027 2026 2025 2024 2023 2022 2021 2020 2019 2018 2017 2…" at bounding box center [784, 434] width 1567 height 620
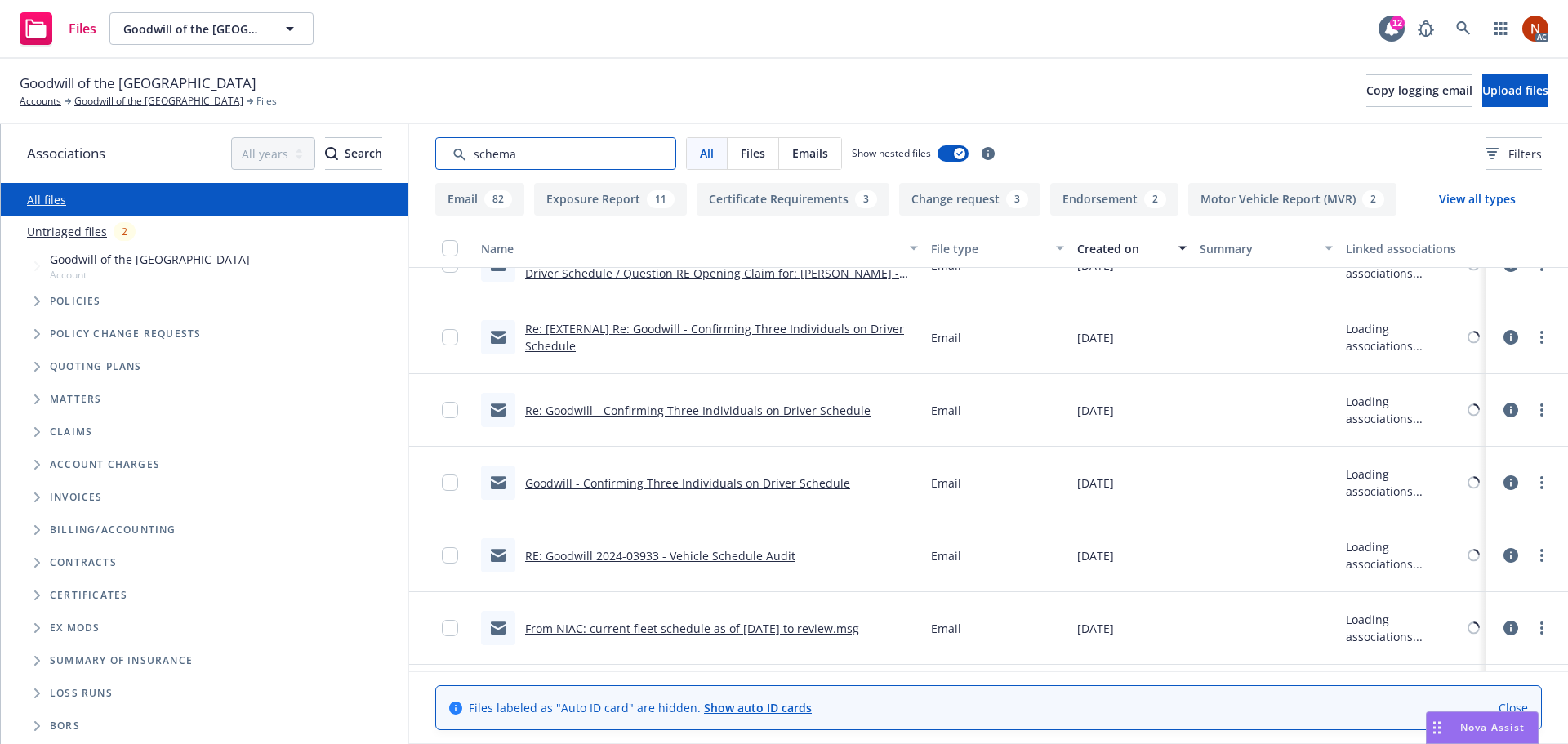
scroll to position [2488, 0]
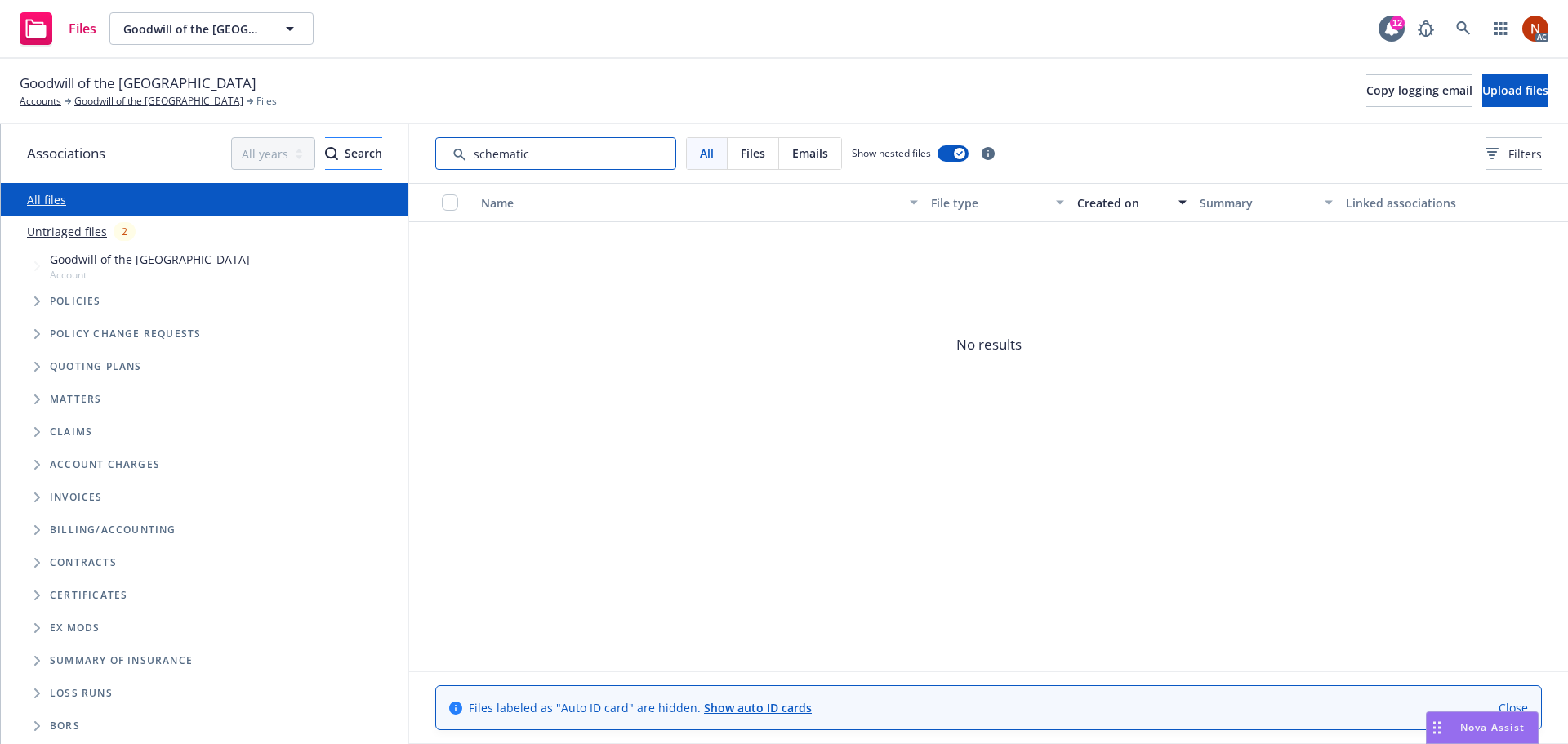
drag, startPoint x: 453, startPoint y: 161, endPoint x: 291, endPoint y: 159, distance: 162.0
click at [291, 161] on div "Associations All years 2027 2026 2025 2024 2023 2022 2021 2020 2019 2018 2017 2…" at bounding box center [784, 434] width 1567 height 620
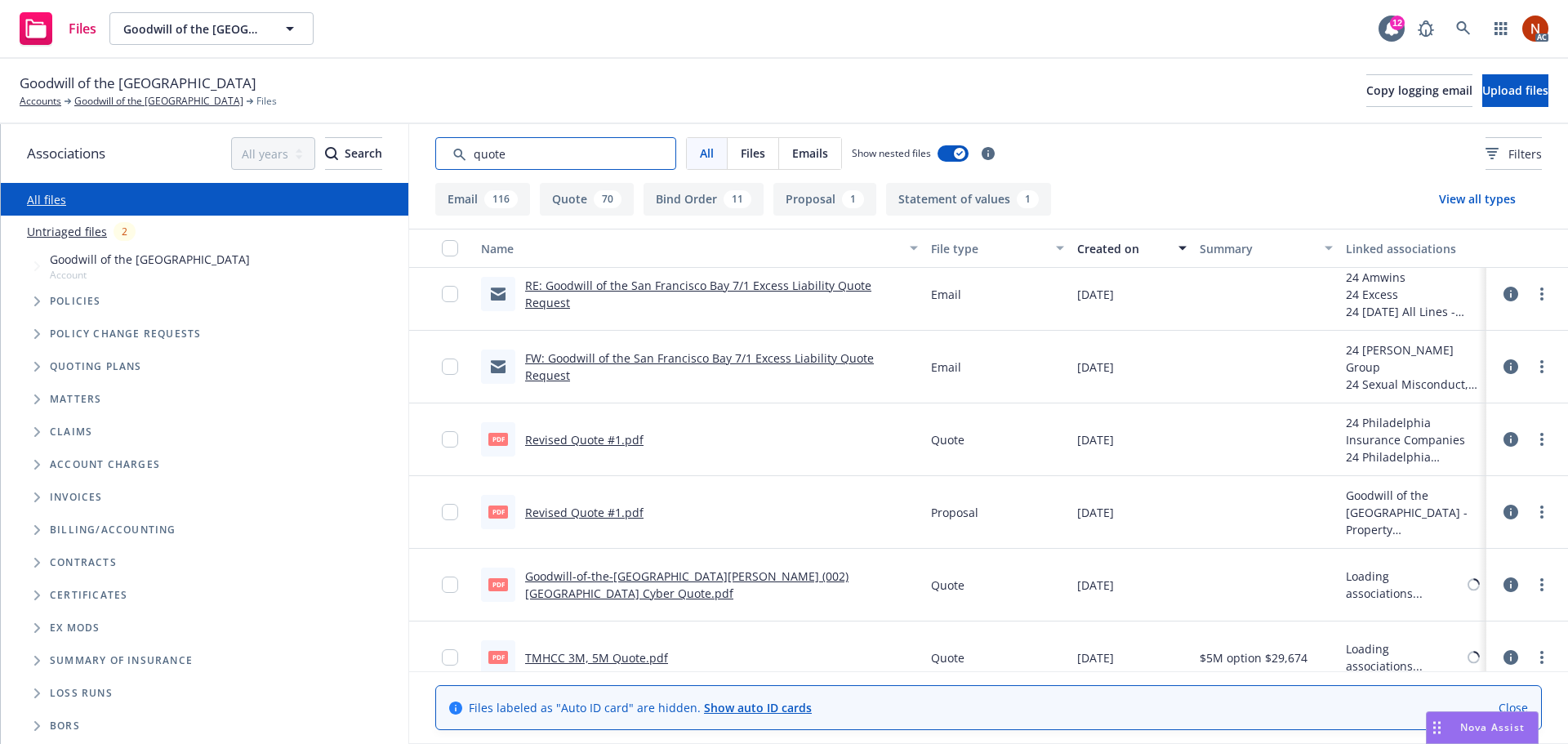
scroll to position [8057, 0]
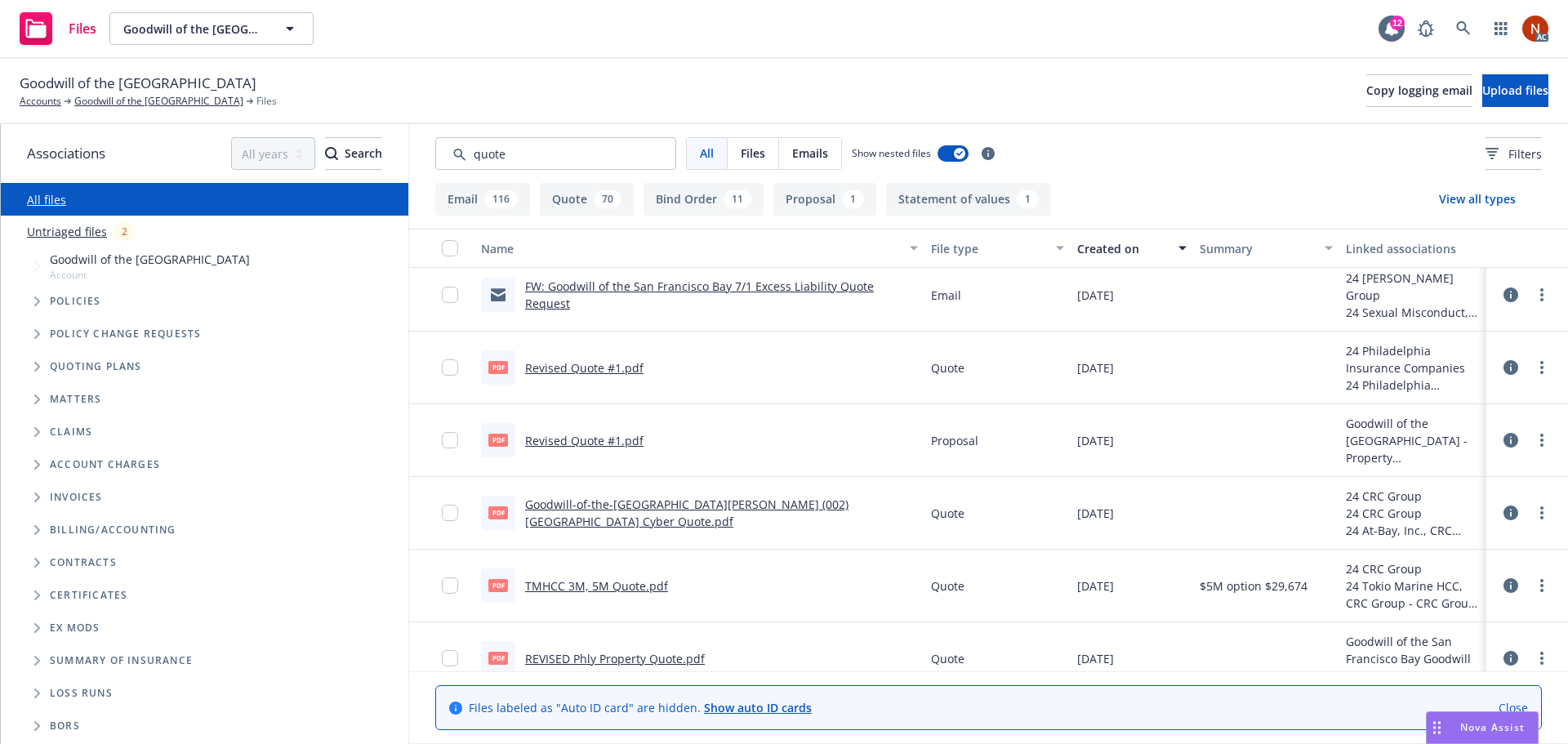
click at [621, 369] on link "Revised Quote #1.pdf" at bounding box center [584, 368] width 118 height 15
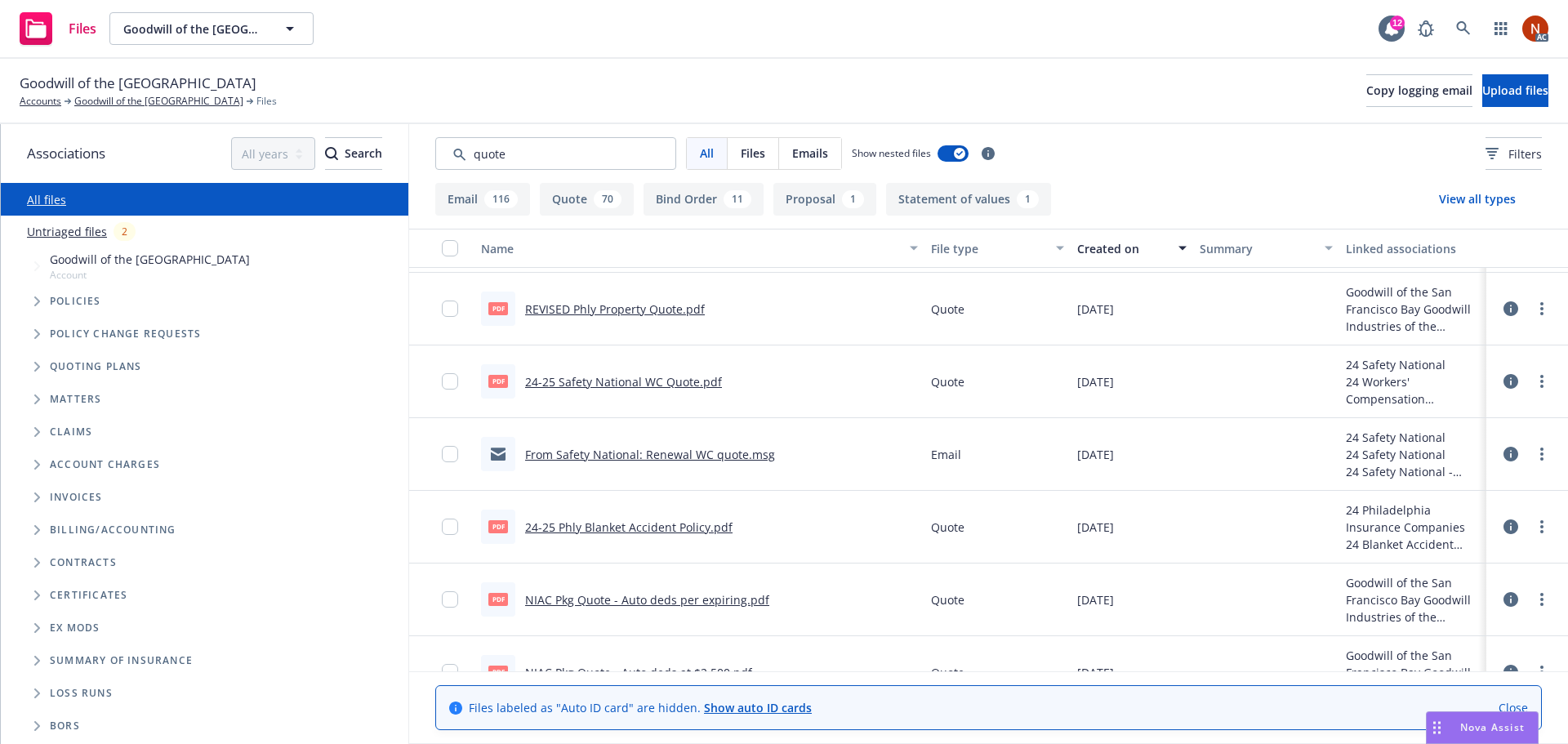
scroll to position [8629, 0]
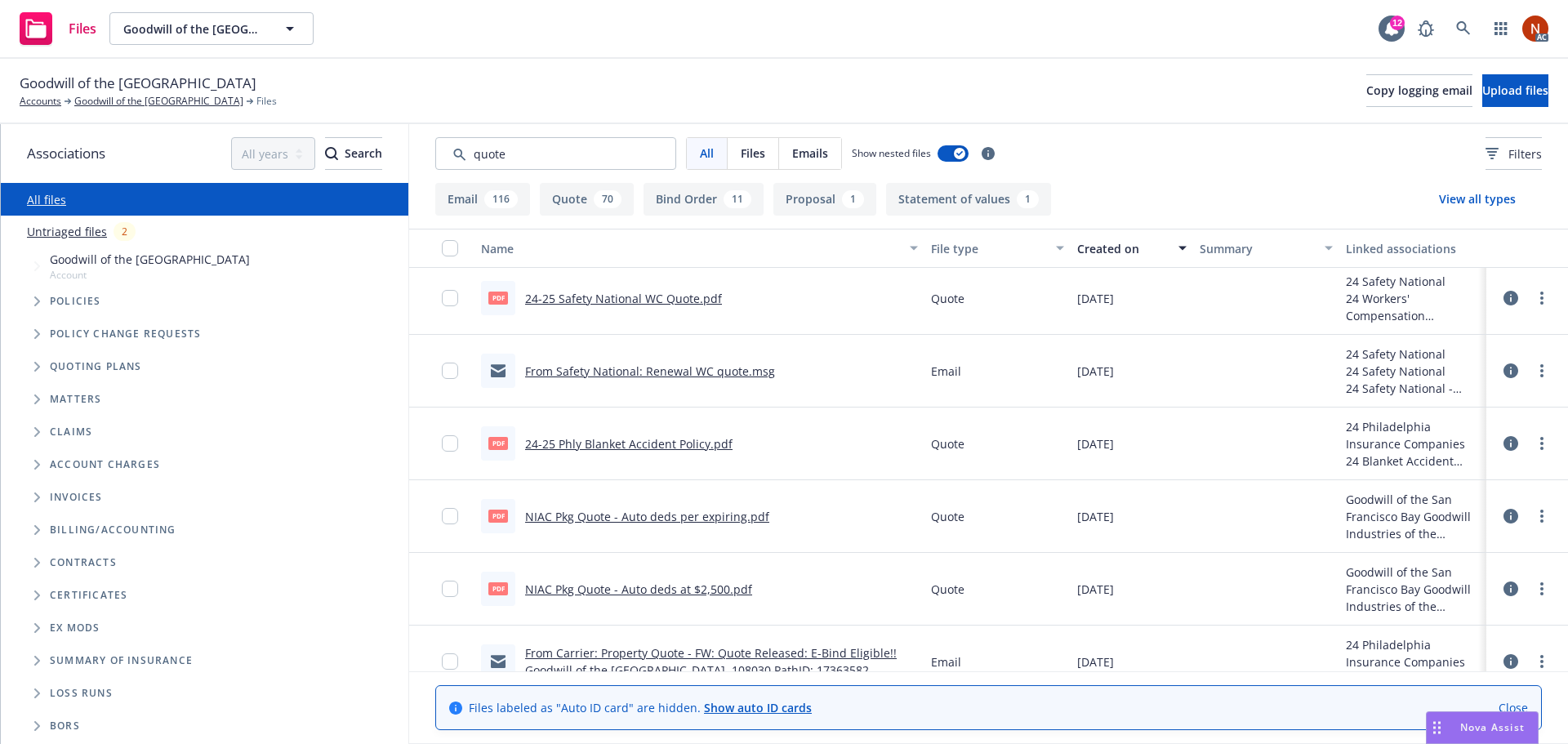
click at [711, 517] on link "NIAC Pkg Quote - Auto deds per expiring.pdf" at bounding box center [646, 516] width 244 height 15
drag, startPoint x: 548, startPoint y: 155, endPoint x: 447, endPoint y: 138, distance: 102.4
click at [447, 138] on input "Search by keyword..." at bounding box center [556, 154] width 241 height 32
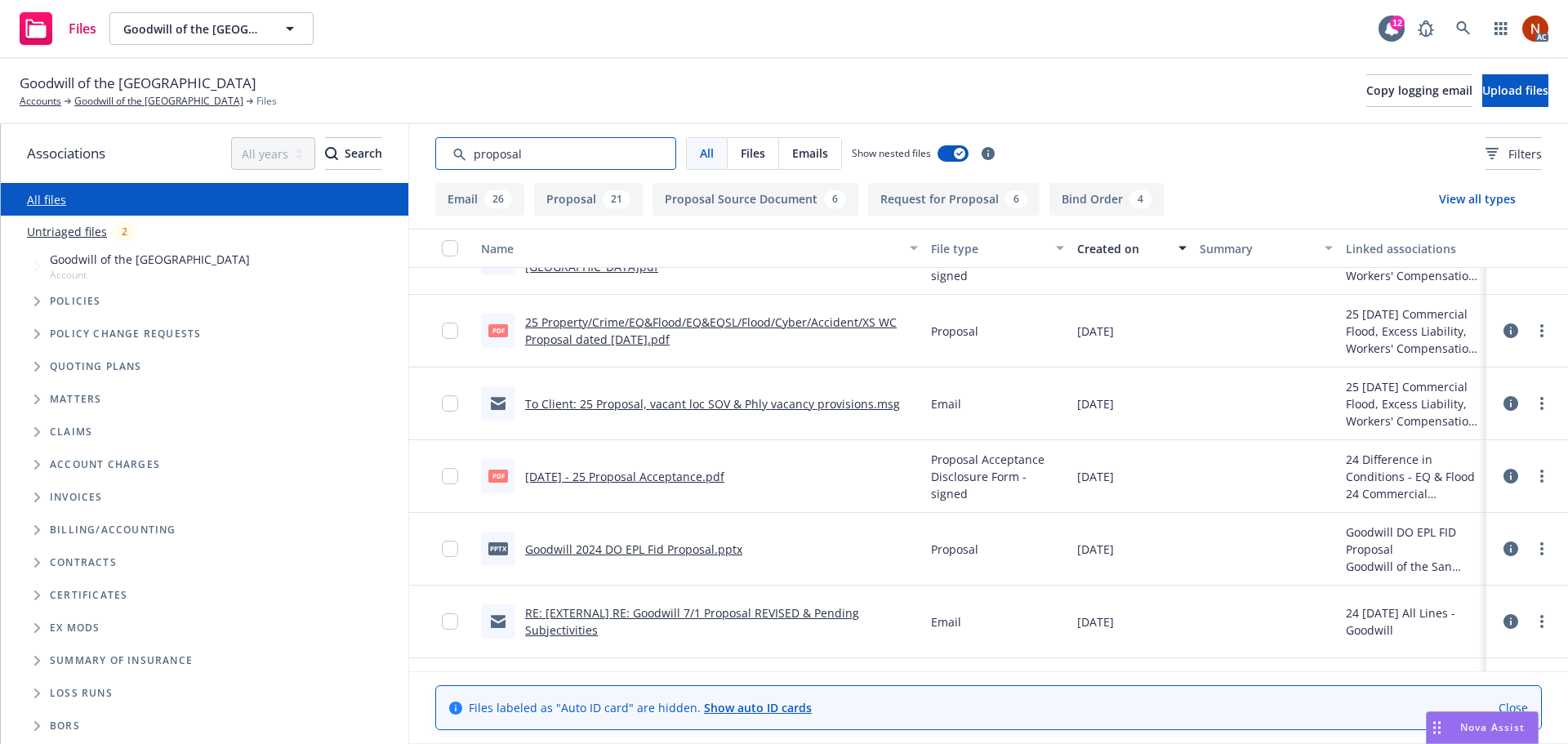
scroll to position [572, 0]
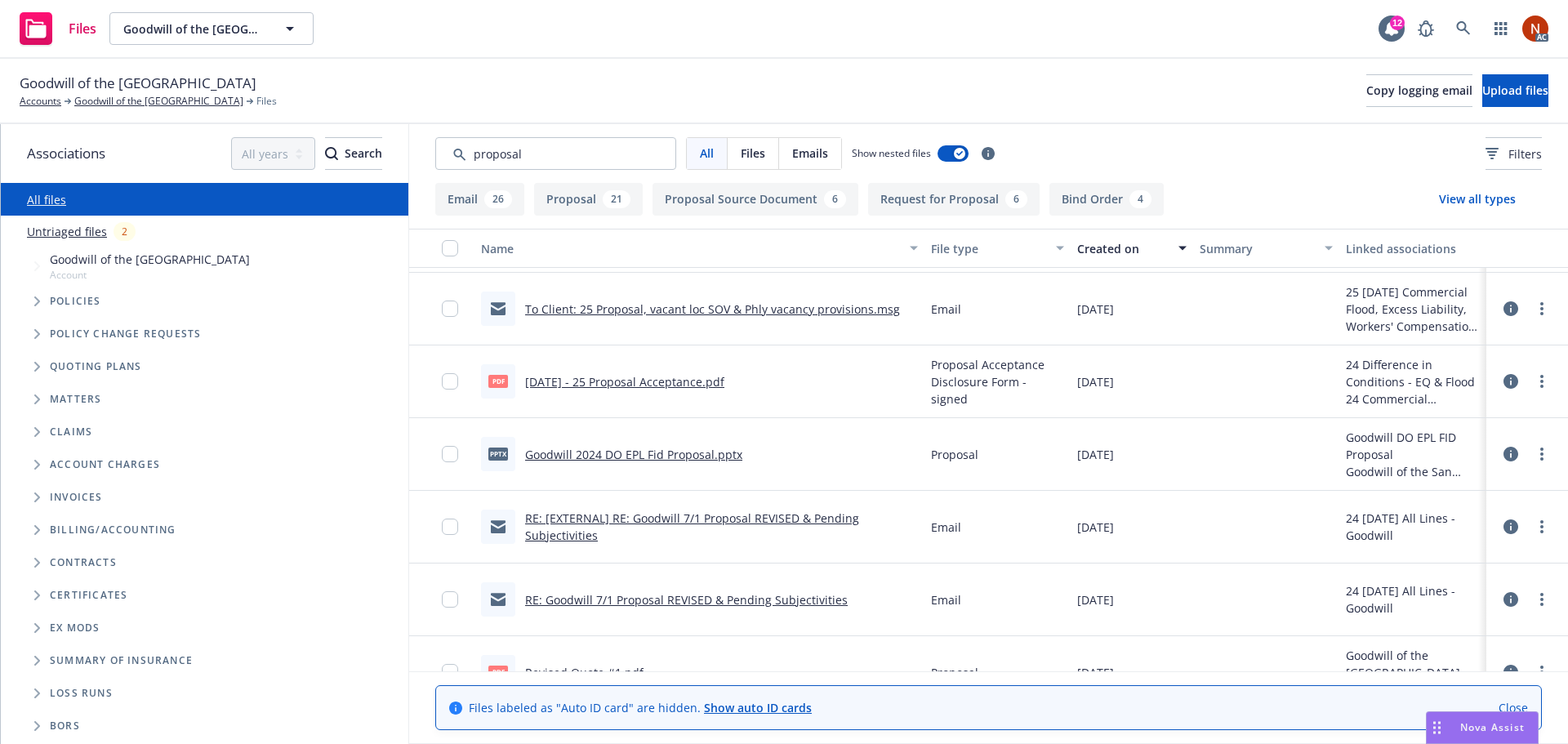
click at [762, 516] on link "RE: [EXTERNAL] RE: Goodwill 7/1 Proposal REVISED & Pending Subjectivities" at bounding box center [691, 527] width 334 height 32
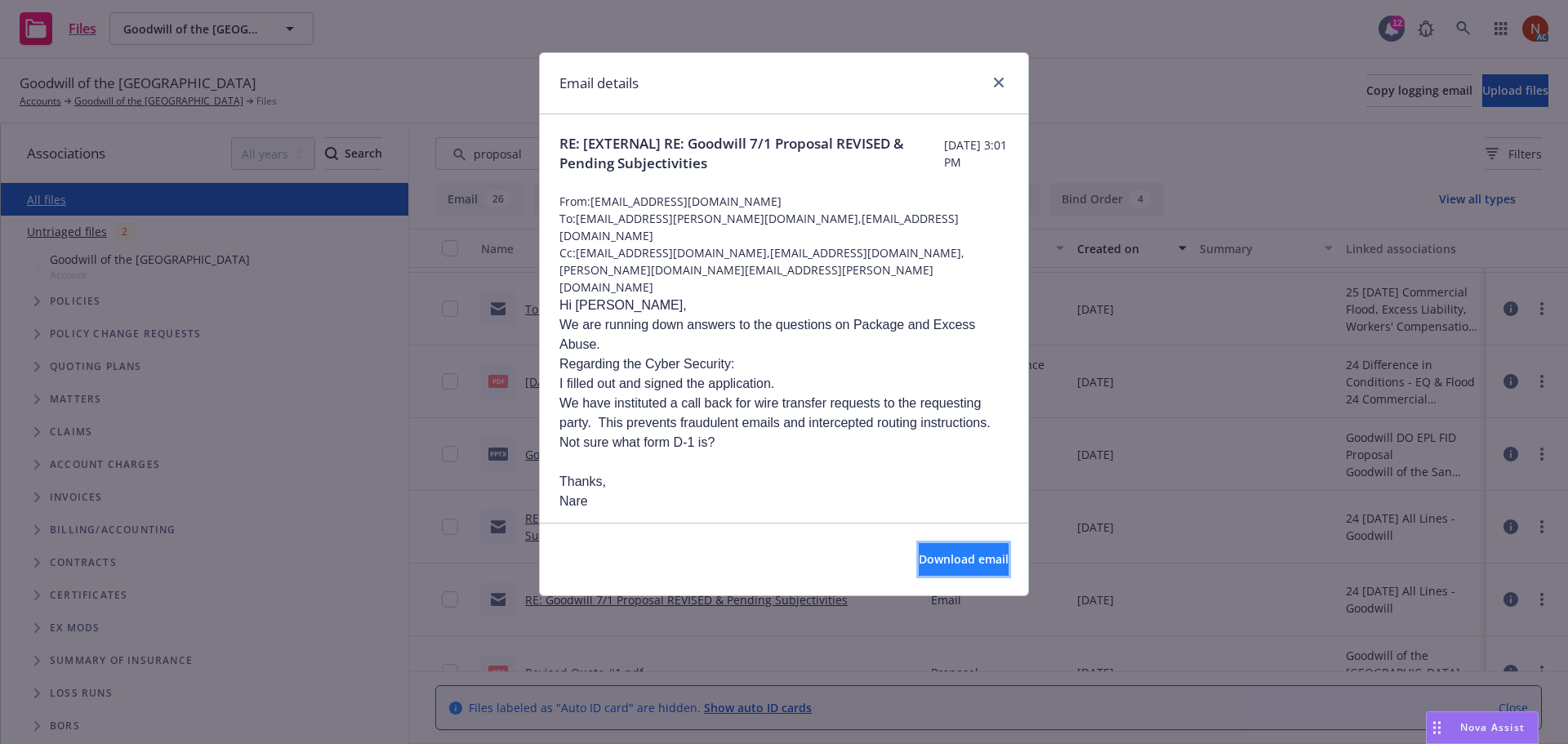
click at [921, 553] on span "Download email" at bounding box center [964, 559] width 90 height 15
click at [998, 77] on link "close" at bounding box center [998, 82] width 20 height 20
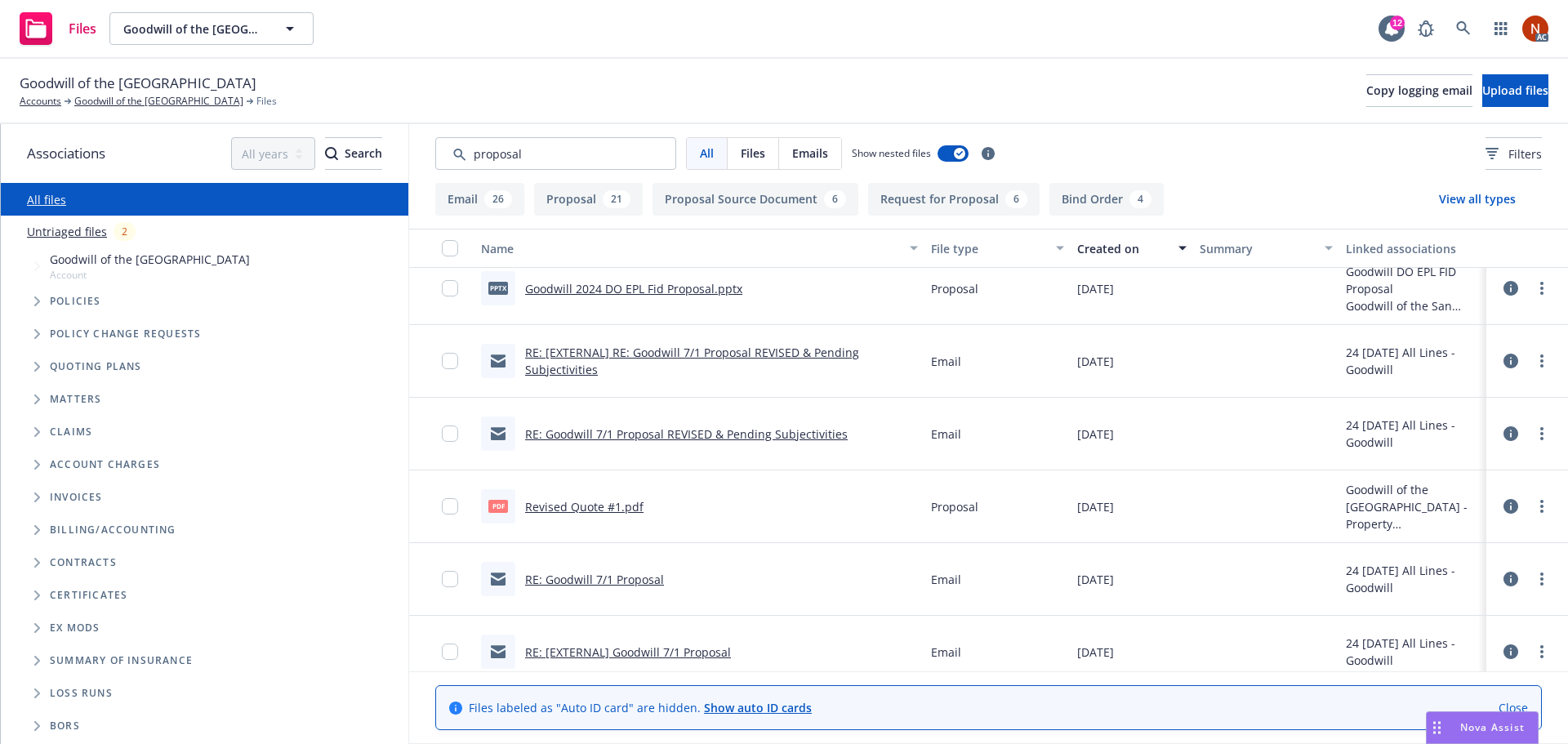
scroll to position [899, 0]
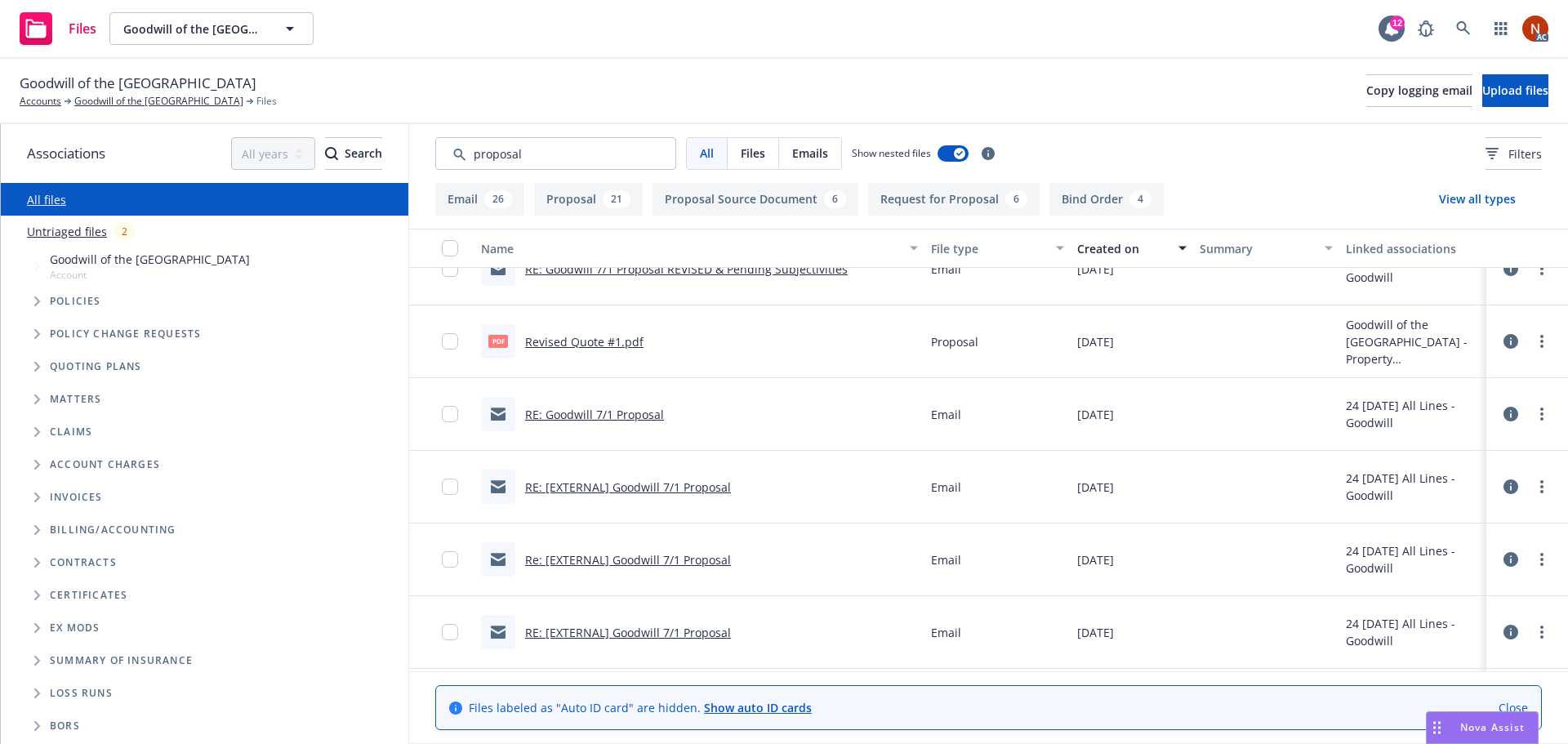
click at [629, 407] on link "RE: Goodwill 7/1 Proposal" at bounding box center [594, 414] width 138 height 15
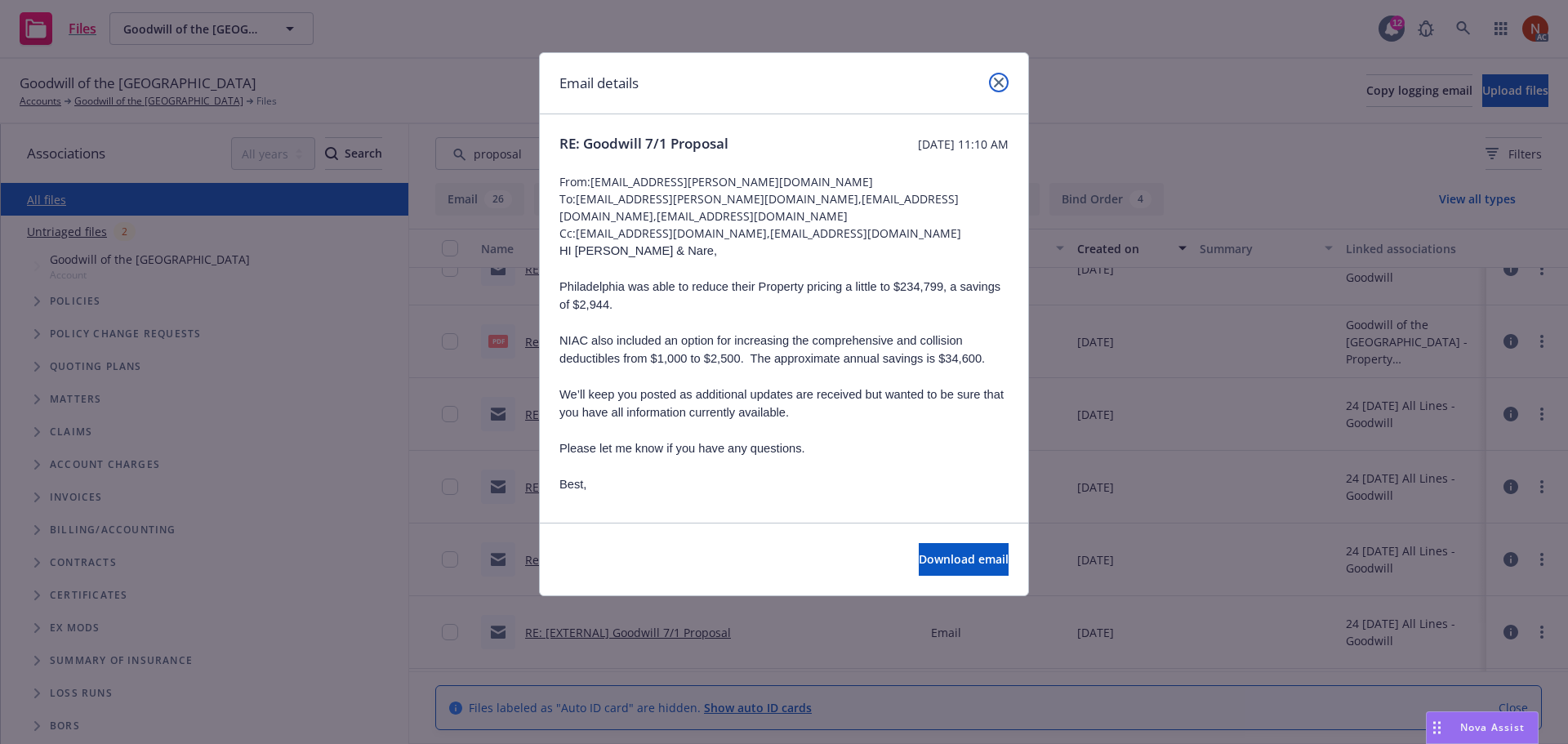
click at [993, 84] on link "close" at bounding box center [998, 82] width 20 height 20
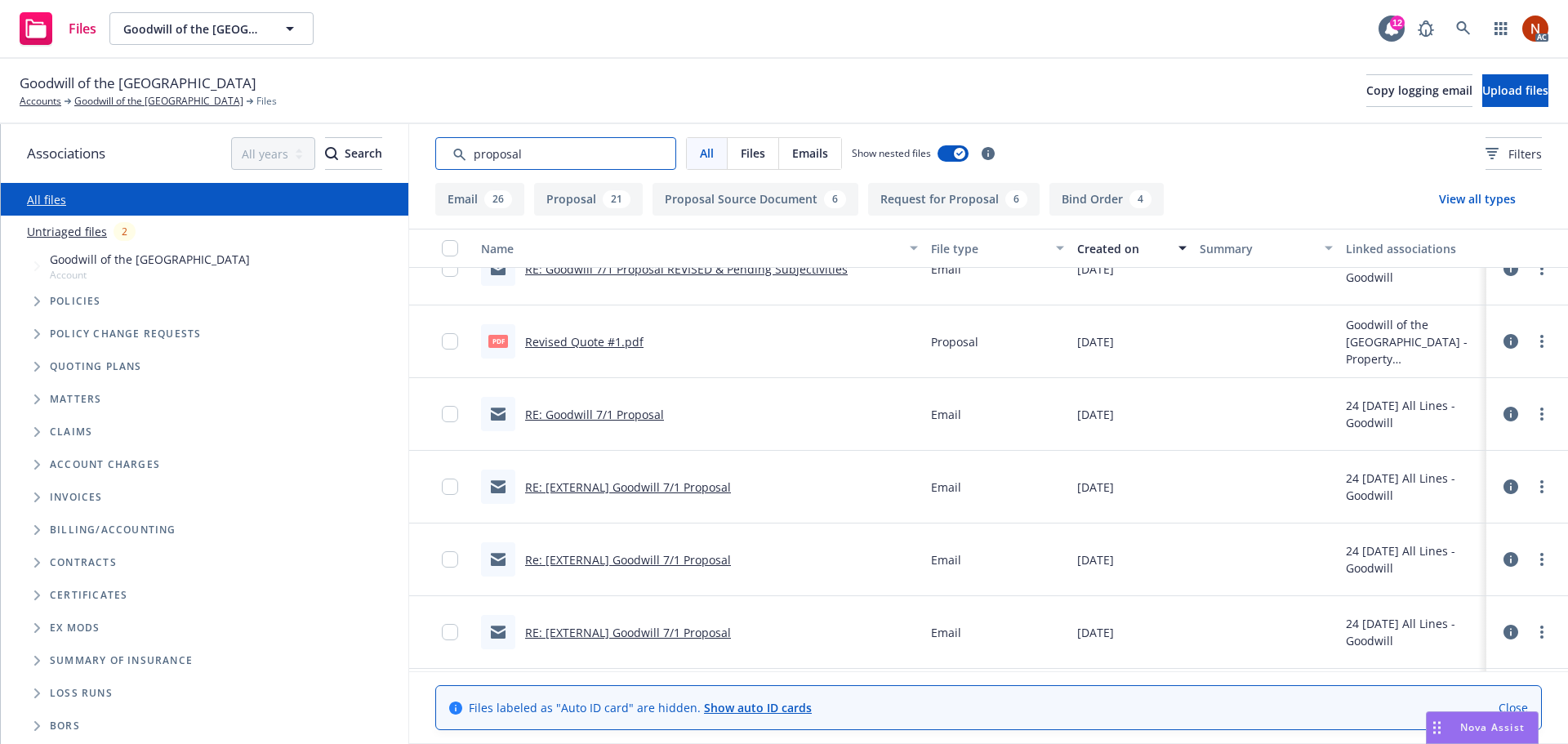
drag, startPoint x: 481, startPoint y: 138, endPoint x: 415, endPoint y: 127, distance: 66.9
click at [406, 131] on div "Associations All years 2027 2026 2025 2024 2023 2022 2021 2020 2019 2018 2017 2…" at bounding box center [784, 434] width 1567 height 620
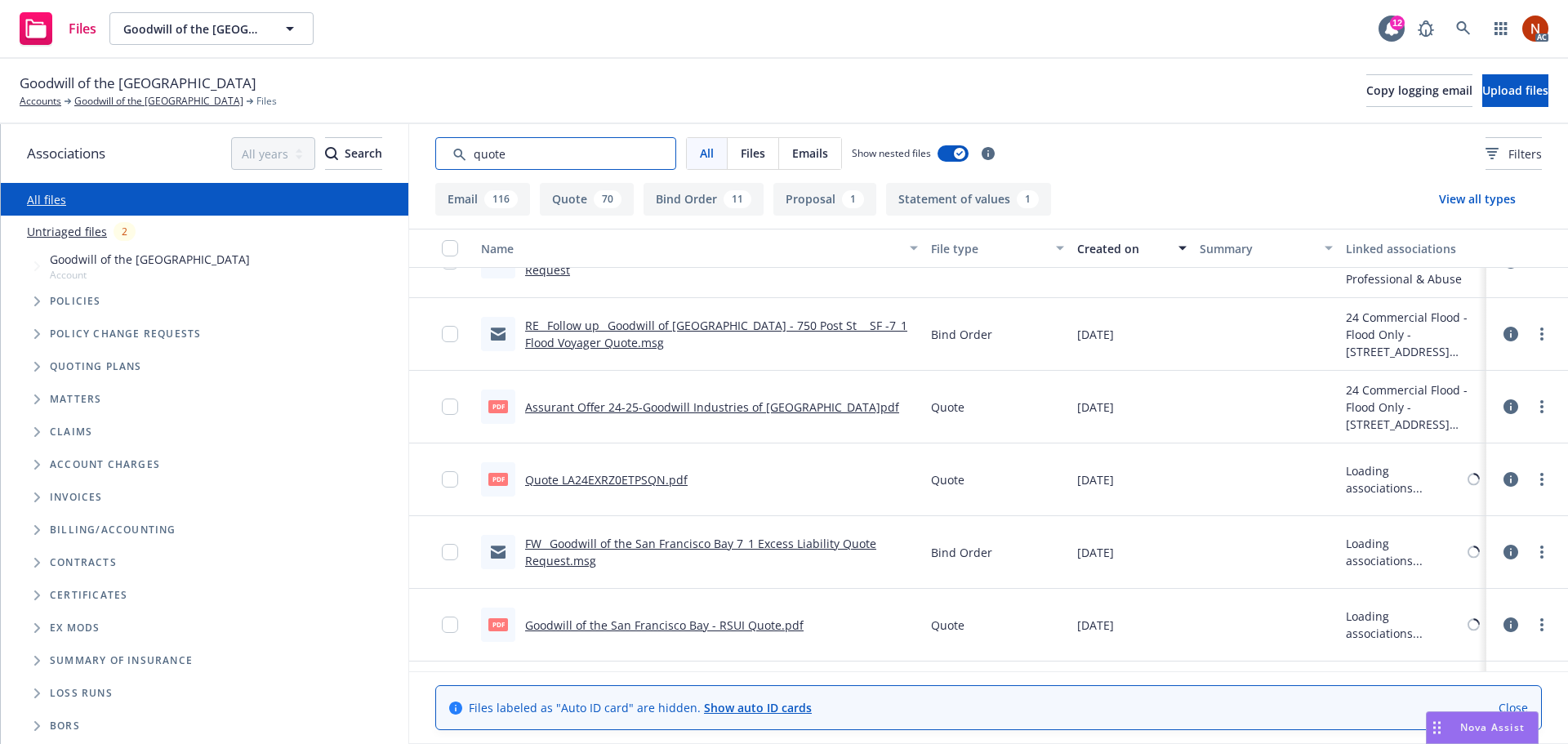
scroll to position [6175, 0]
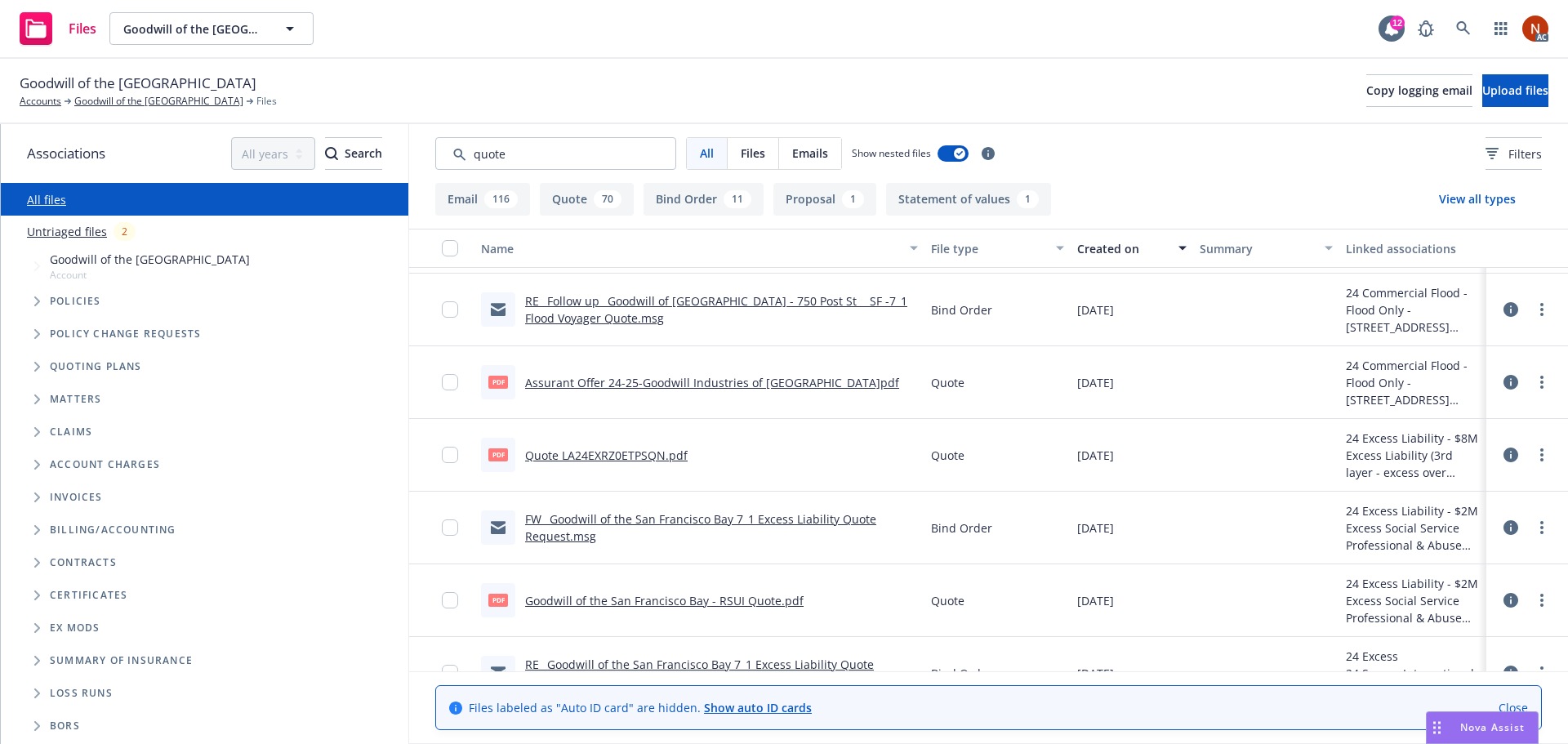
click at [665, 449] on link "Quote LA24EXRZ0ETPSQN.pdf" at bounding box center [606, 455] width 162 height 15
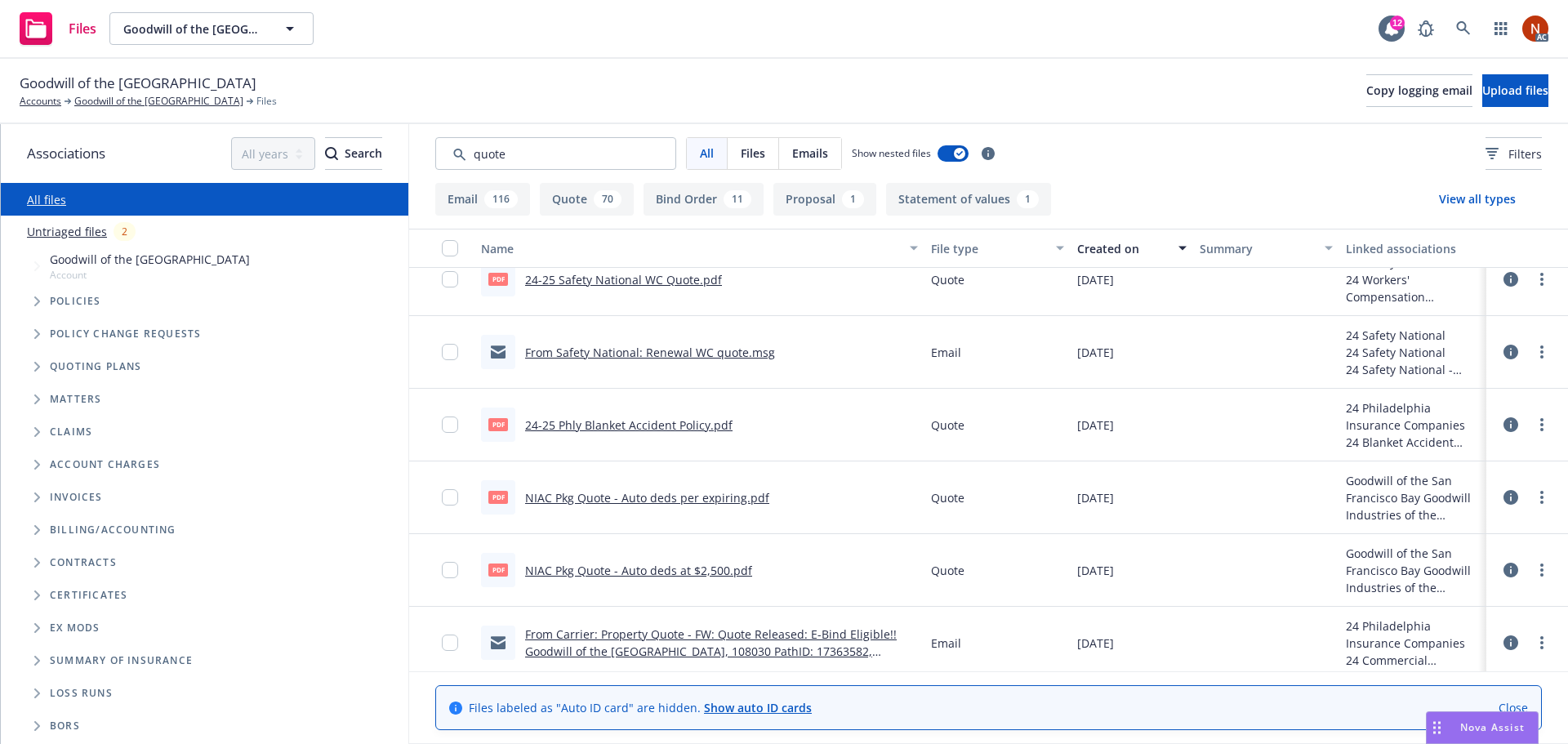
scroll to position [8666, 0]
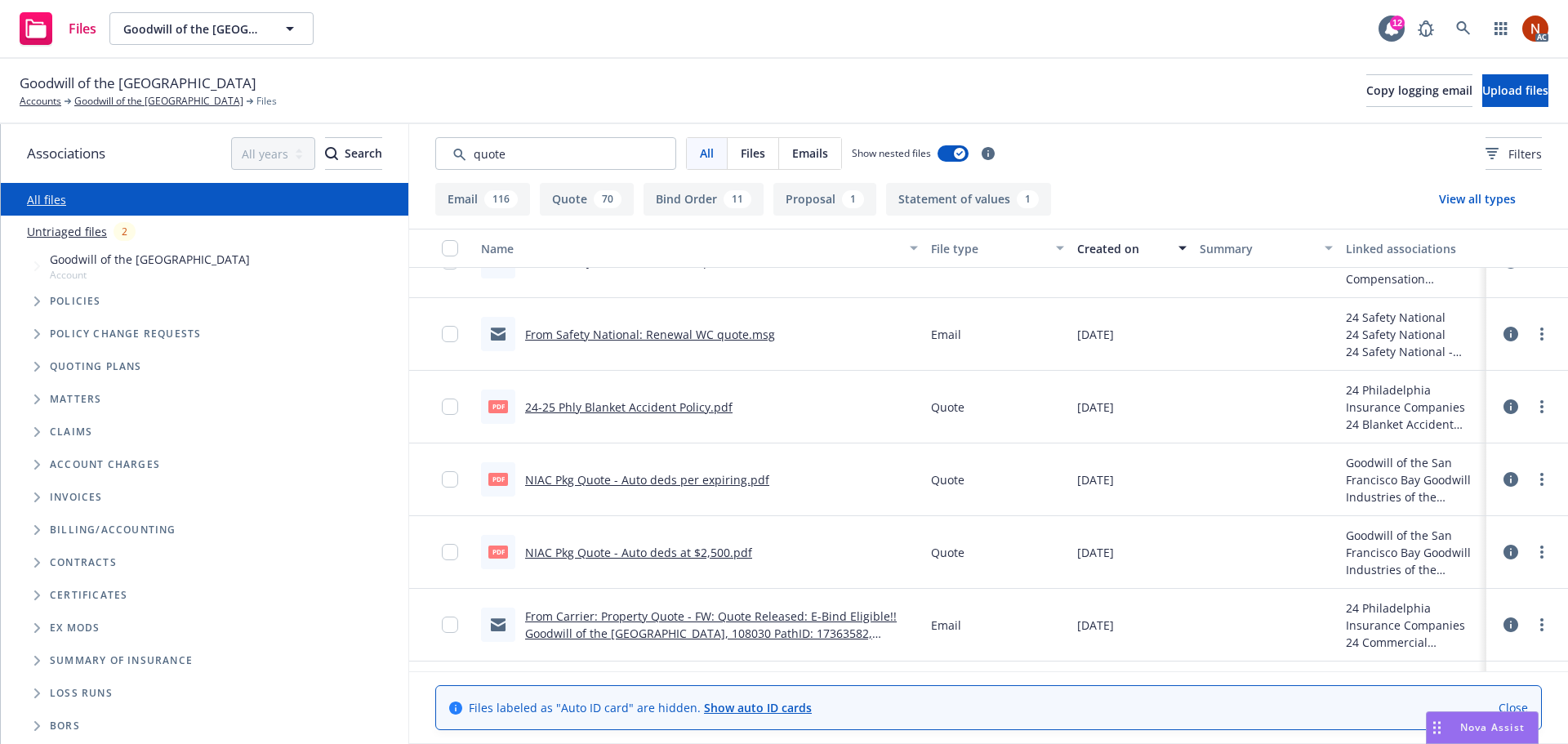
click at [674, 479] on link "NIAC Pkg Quote - Auto deds per expiring.pdf" at bounding box center [646, 480] width 244 height 15
click at [730, 555] on link "NIAC Pkg Quote - Auto deds at $2,500.pdf" at bounding box center [638, 552] width 227 height 15
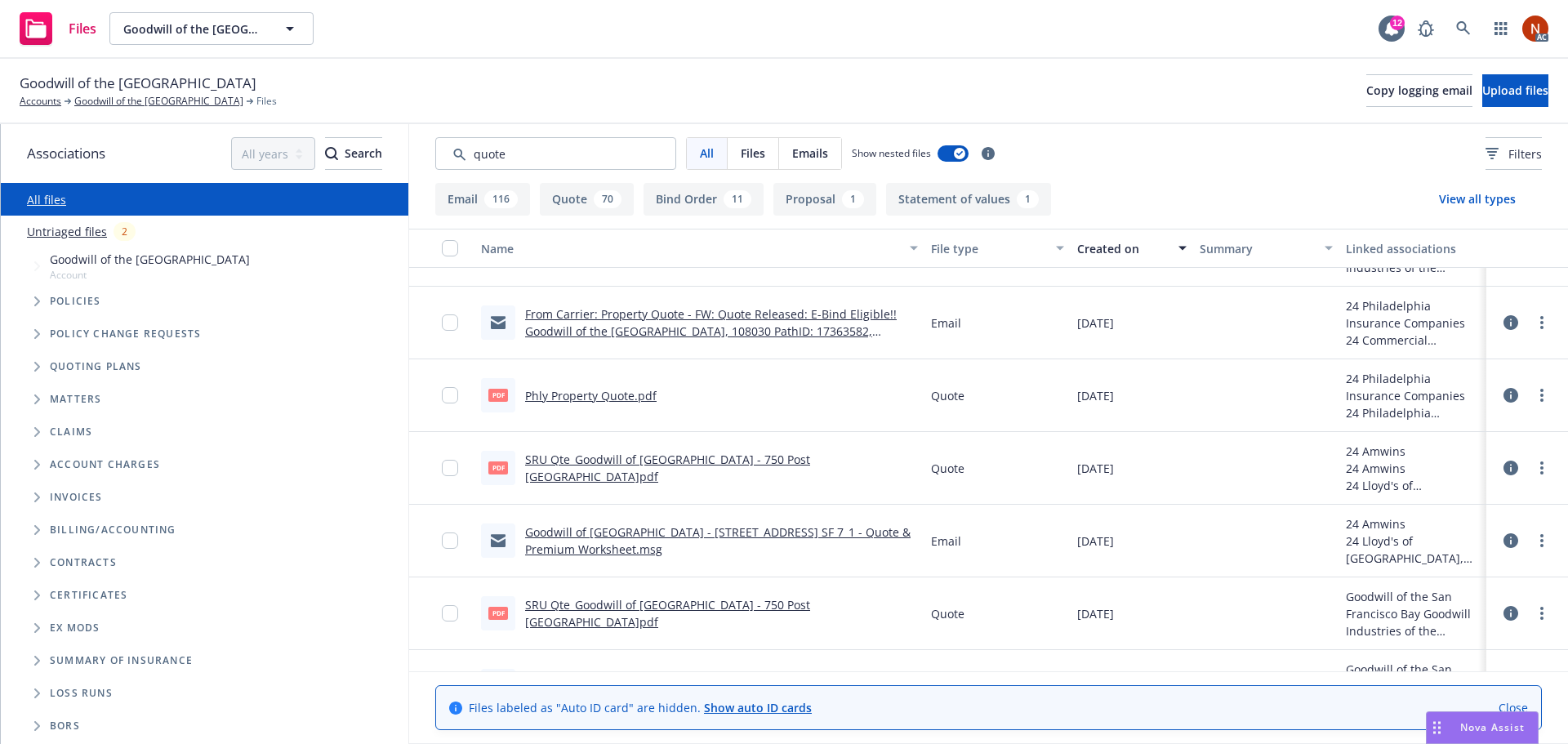
scroll to position [8993, 0]
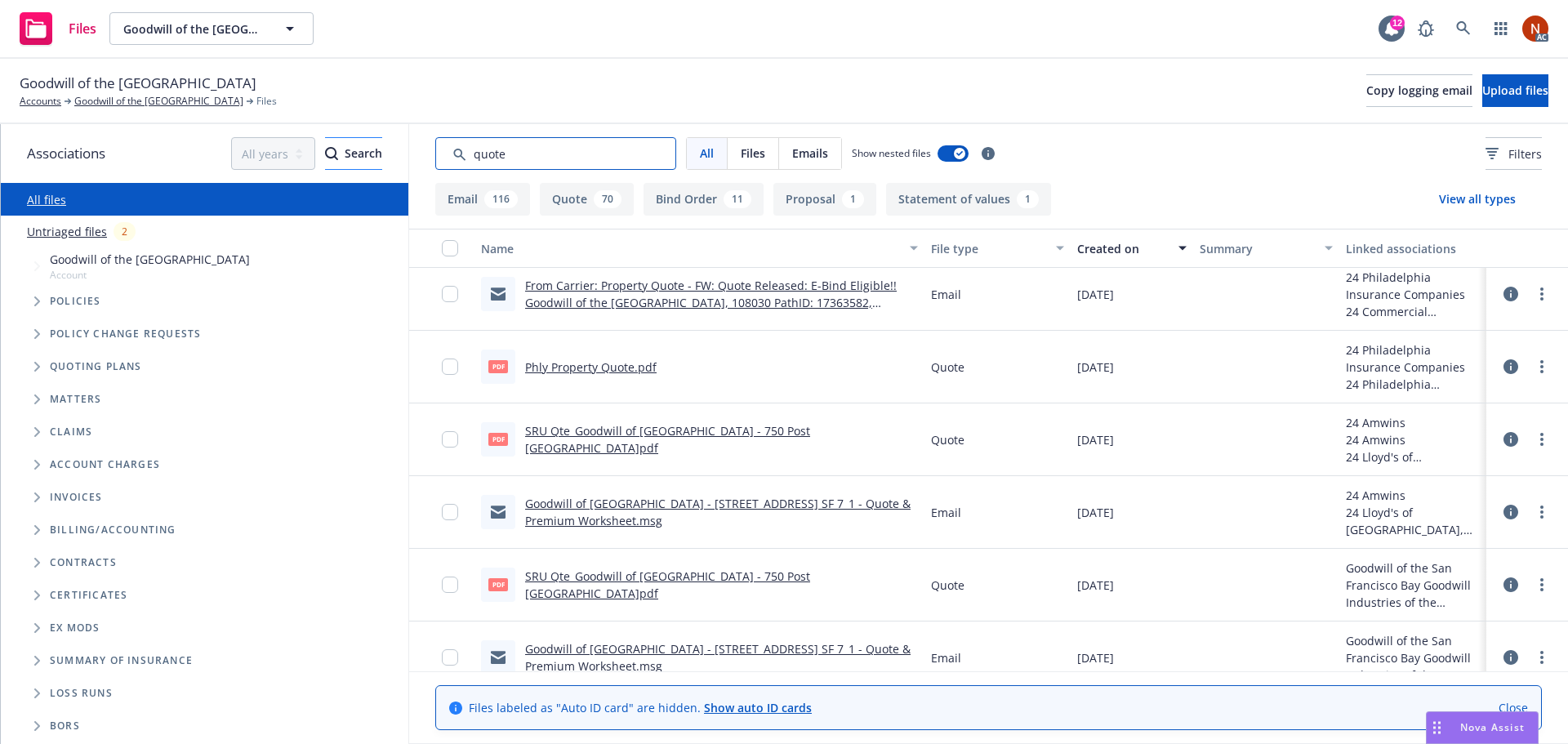
drag, startPoint x: 481, startPoint y: 151, endPoint x: 307, endPoint y: 148, distance: 174.0
click at [307, 148] on div "Associations All years 2027 2026 2025 2024 2023 2022 2021 2020 2019 2018 2017 2…" at bounding box center [784, 434] width 1567 height 620
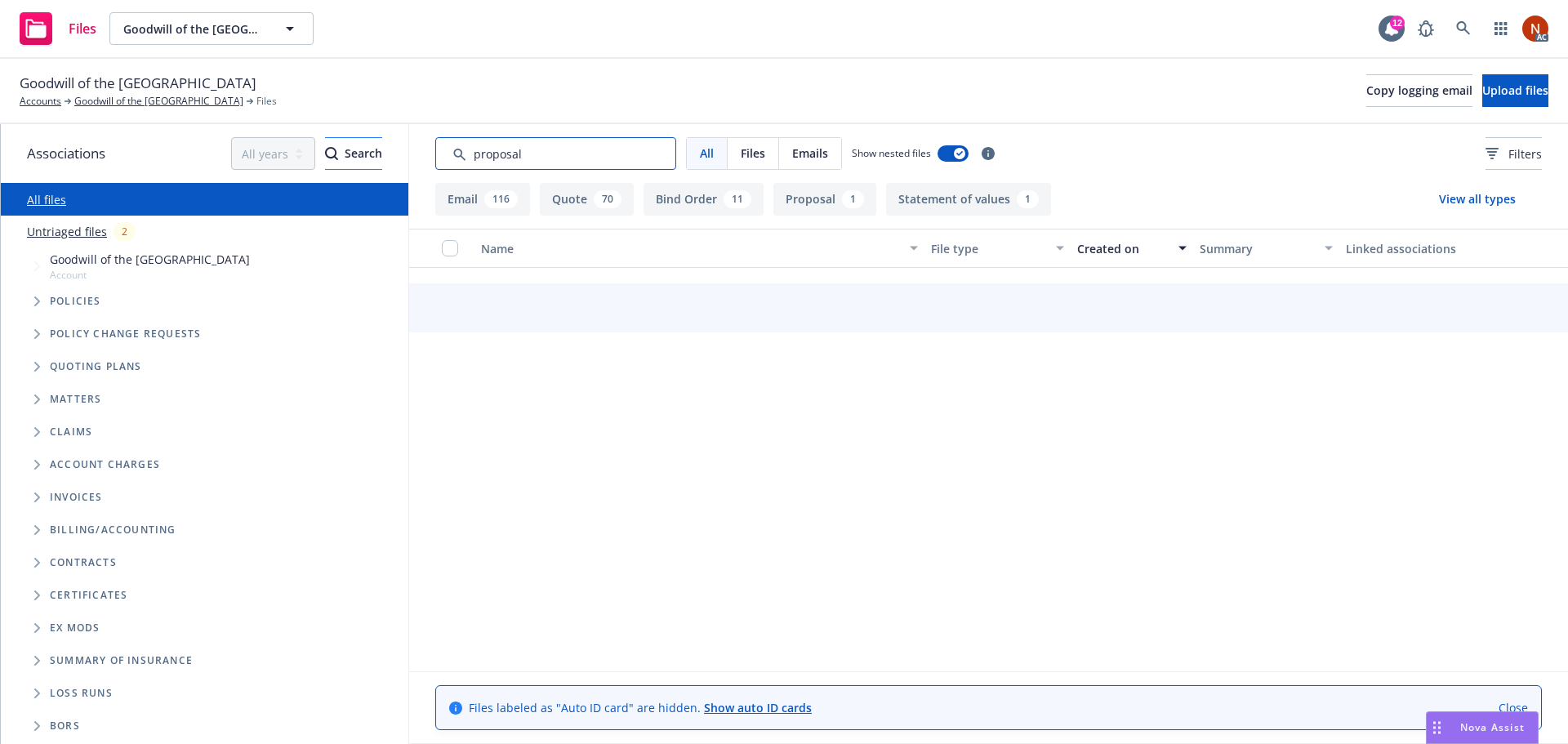
type input "proposal"
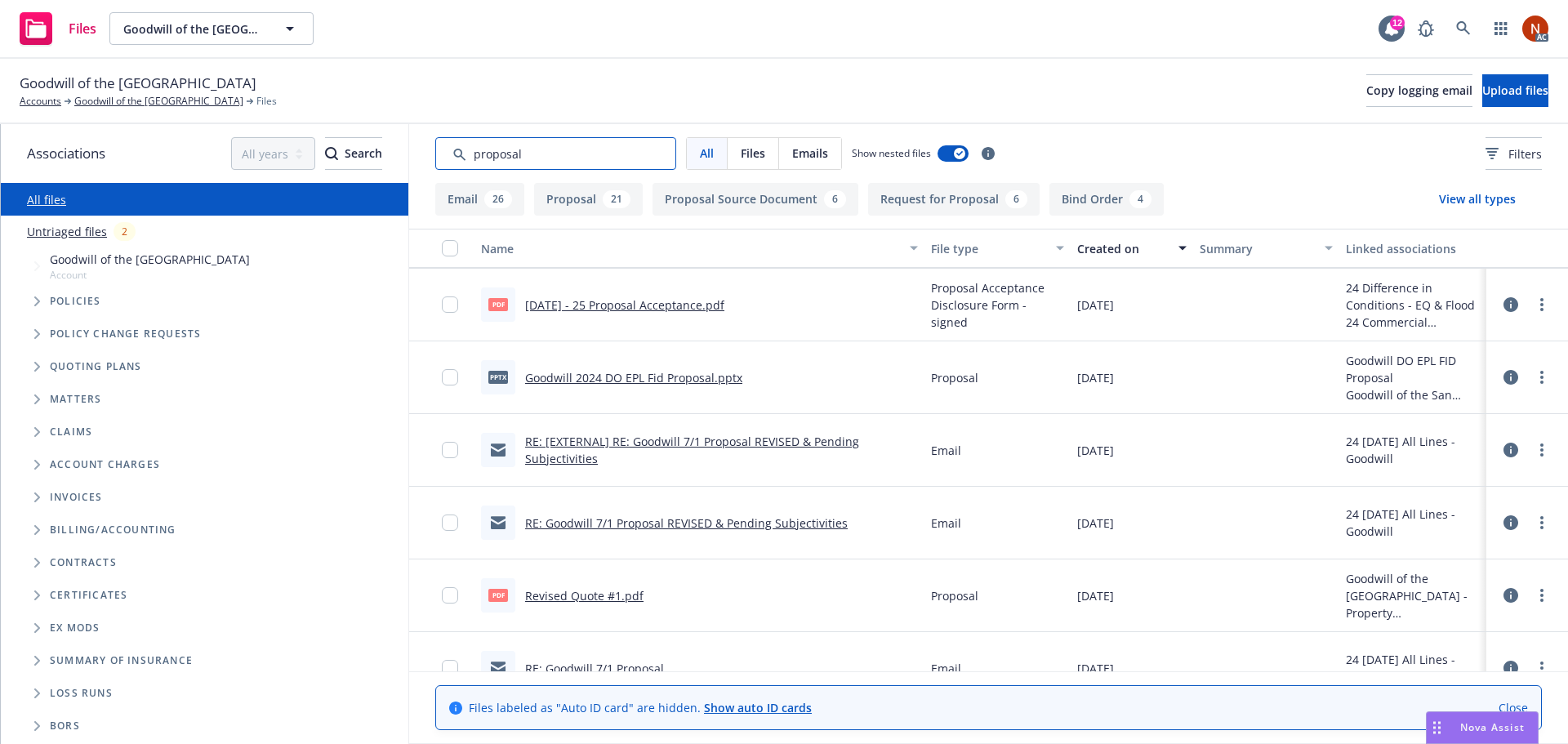
scroll to position [466, 0]
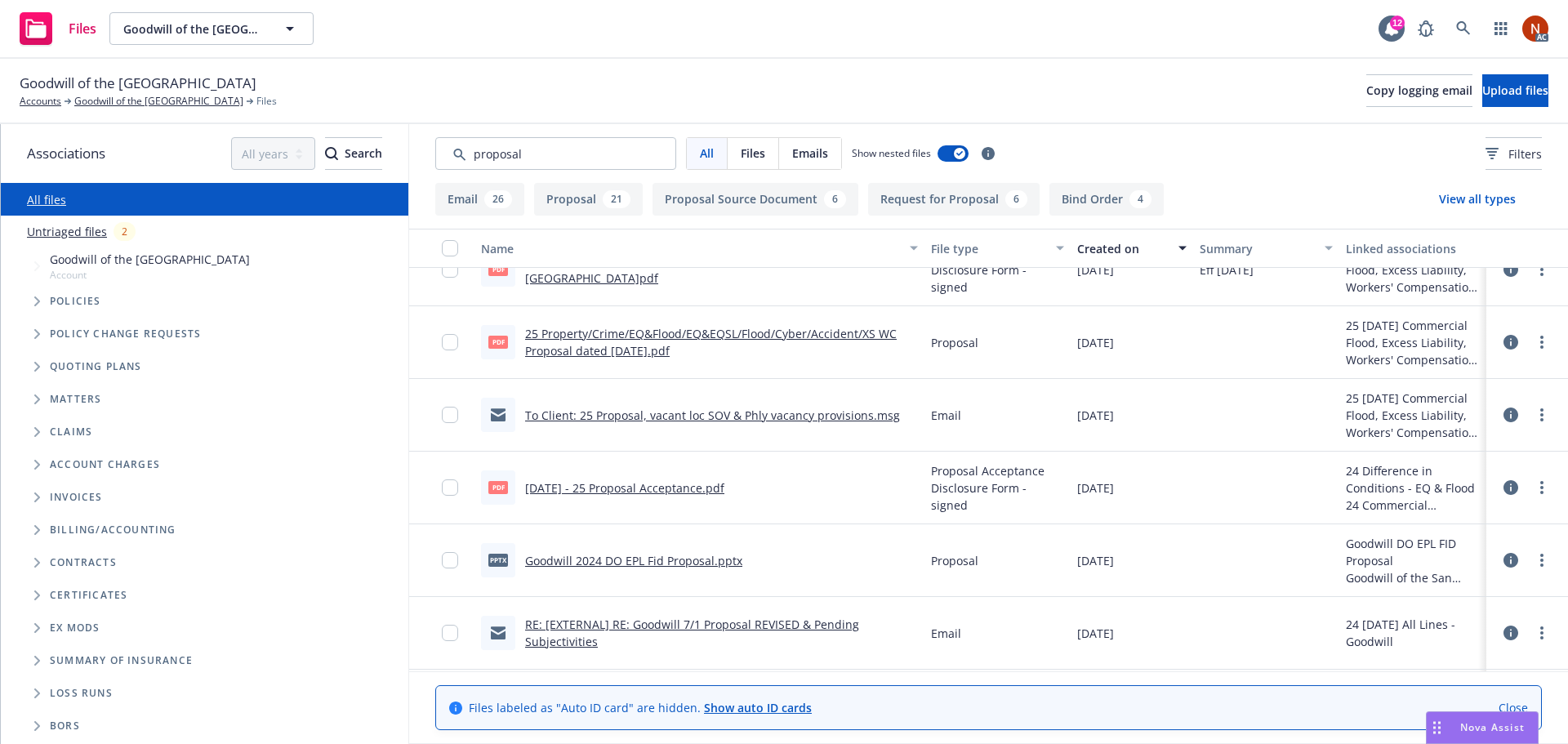
click at [651, 487] on link "[DATE] - 25 Proposal Acceptance.pdf" at bounding box center [624, 488] width 200 height 15
